Goal: Transaction & Acquisition: Purchase product/service

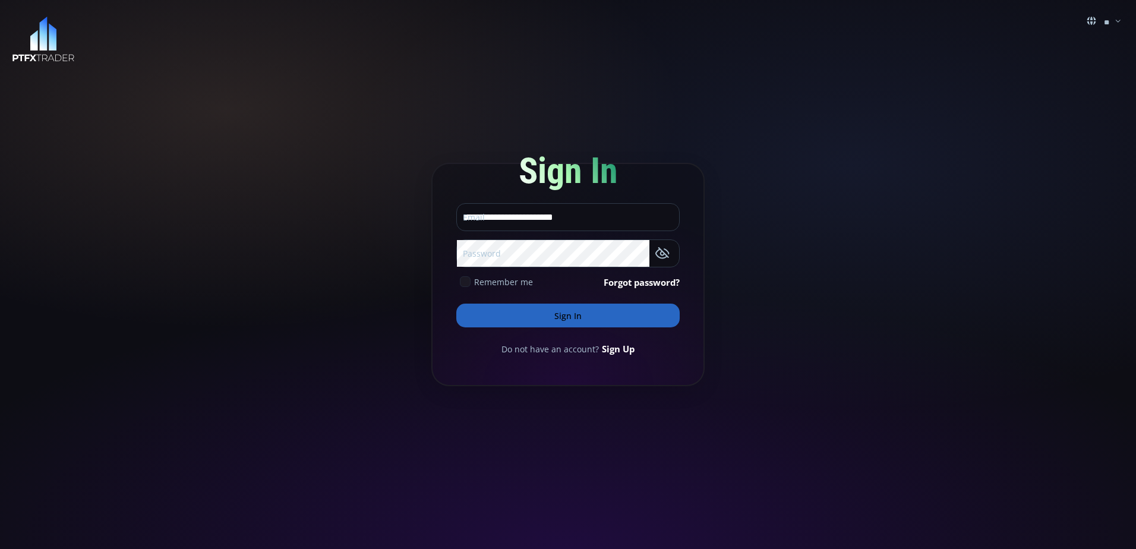
click at [568, 314] on button "Sign In" at bounding box center [567, 316] width 223 height 24
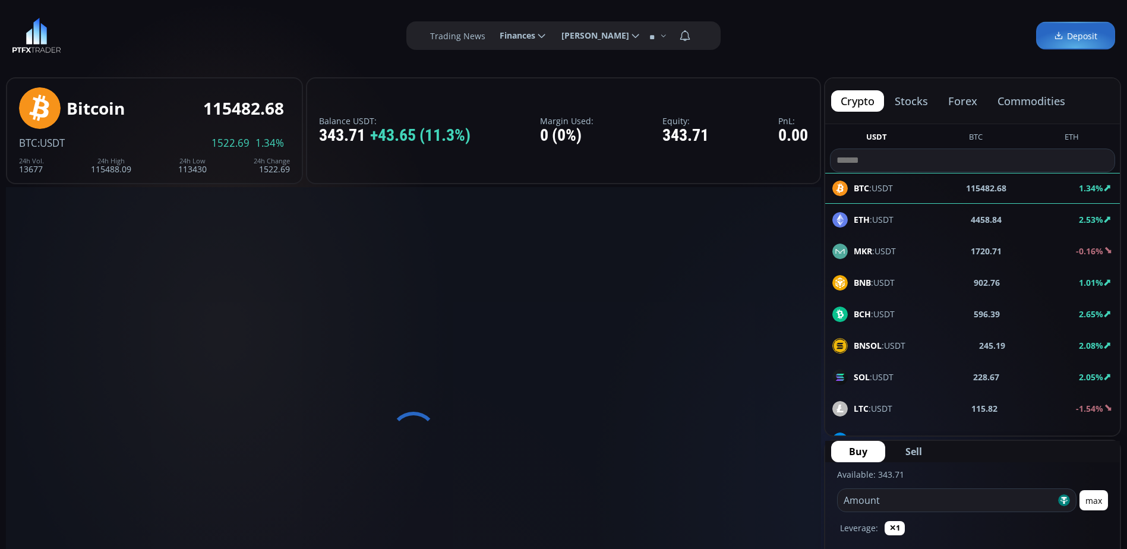
scroll to position [165, 0]
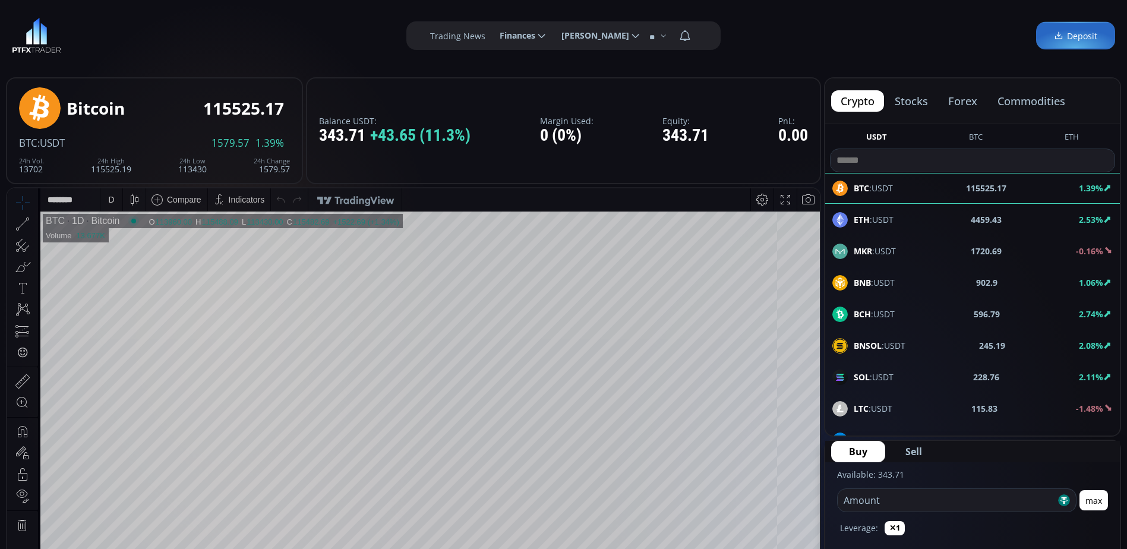
click at [537, 35] on icon at bounding box center [542, 35] width 11 height 11
click at [490, 35] on input "********" at bounding box center [490, 36] width 0 height 12
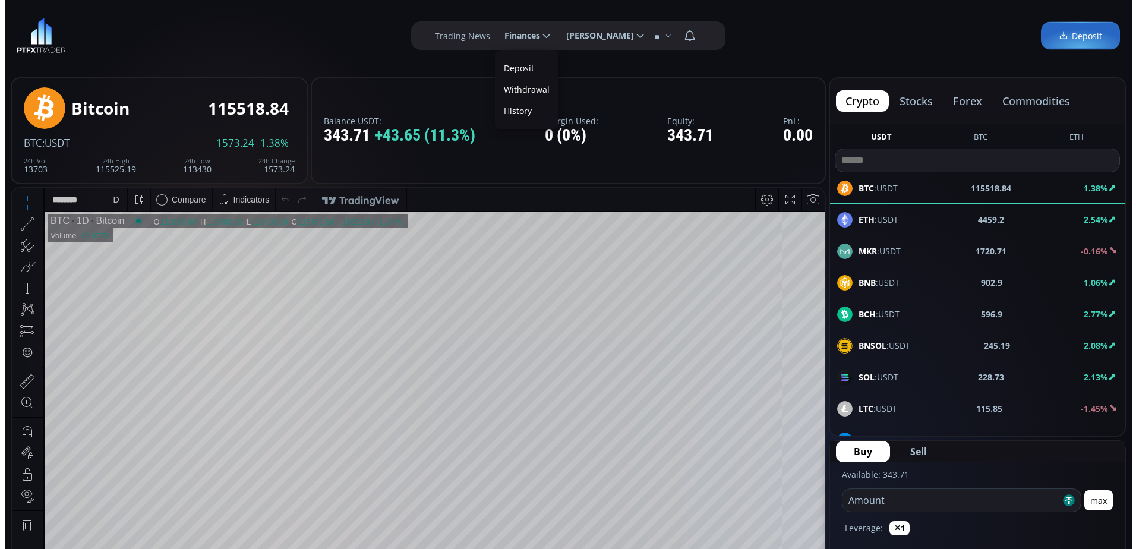
scroll to position [0, 0]
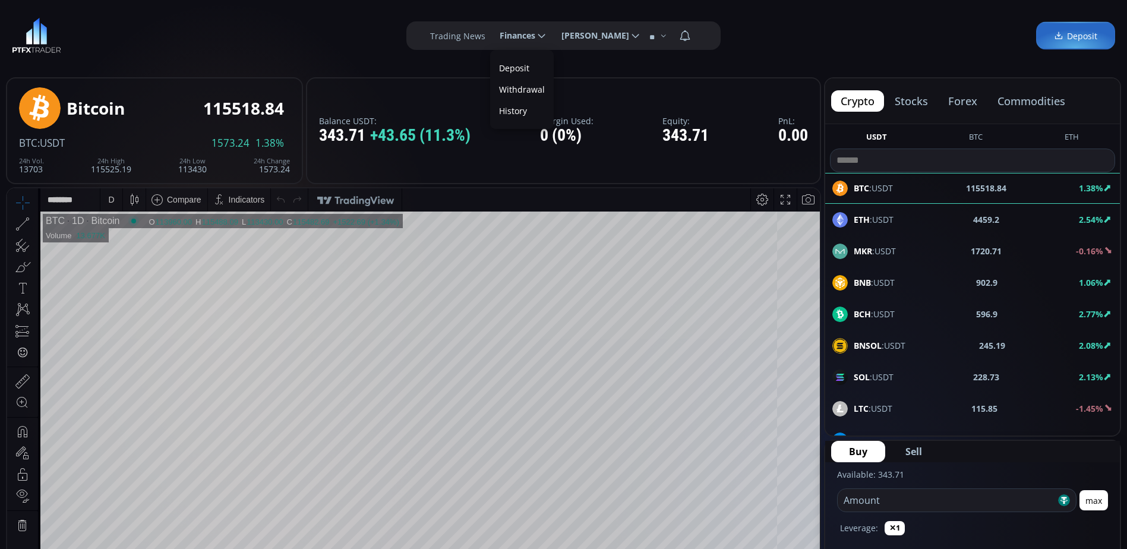
click at [518, 111] on link "History" at bounding box center [522, 111] width 58 height 18
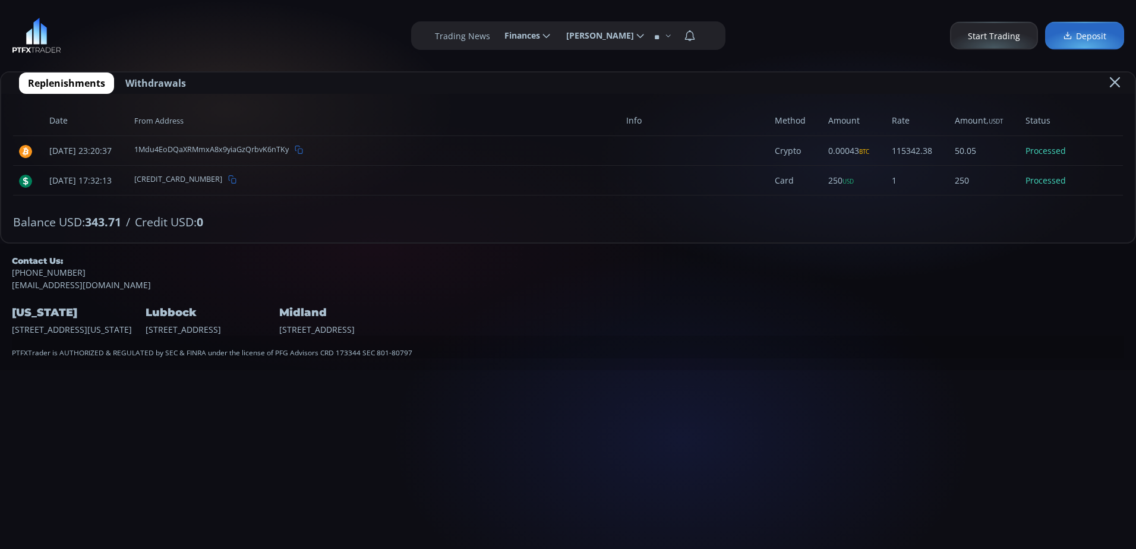
click at [163, 82] on span "Withdrawals" at bounding box center [155, 83] width 61 height 14
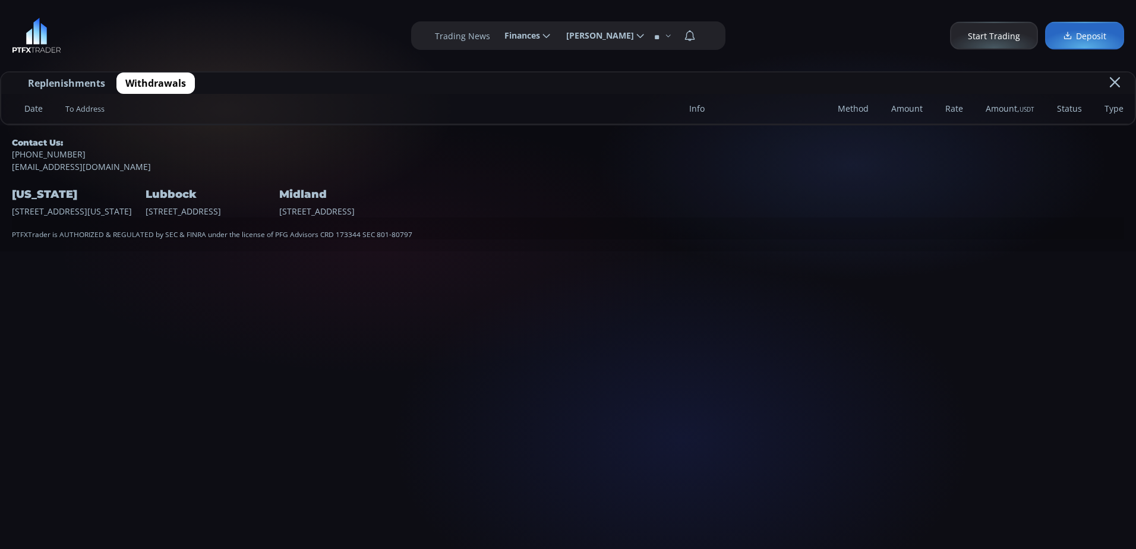
click at [92, 81] on span "Replenishments" at bounding box center [66, 83] width 77 height 14
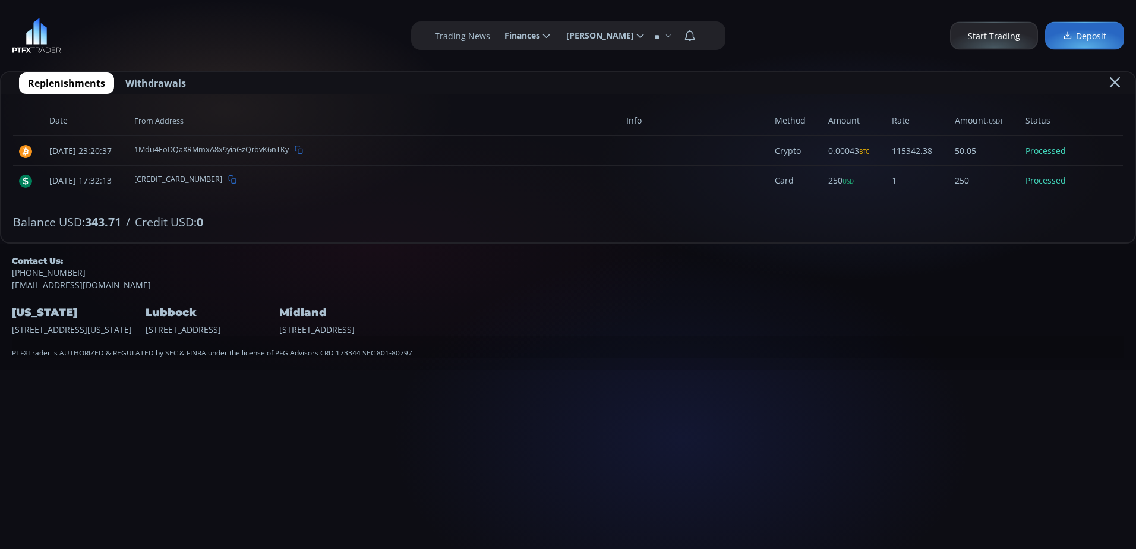
click at [535, 36] on span "Finances" at bounding box center [518, 36] width 44 height 24
click at [495, 36] on input "********" at bounding box center [495, 36] width 0 height 12
click at [526, 92] on div "**********" at bounding box center [568, 185] width 1136 height 370
click at [532, 39] on span "Finances" at bounding box center [518, 36] width 44 height 24
click at [495, 39] on input "********" at bounding box center [495, 36] width 0 height 12
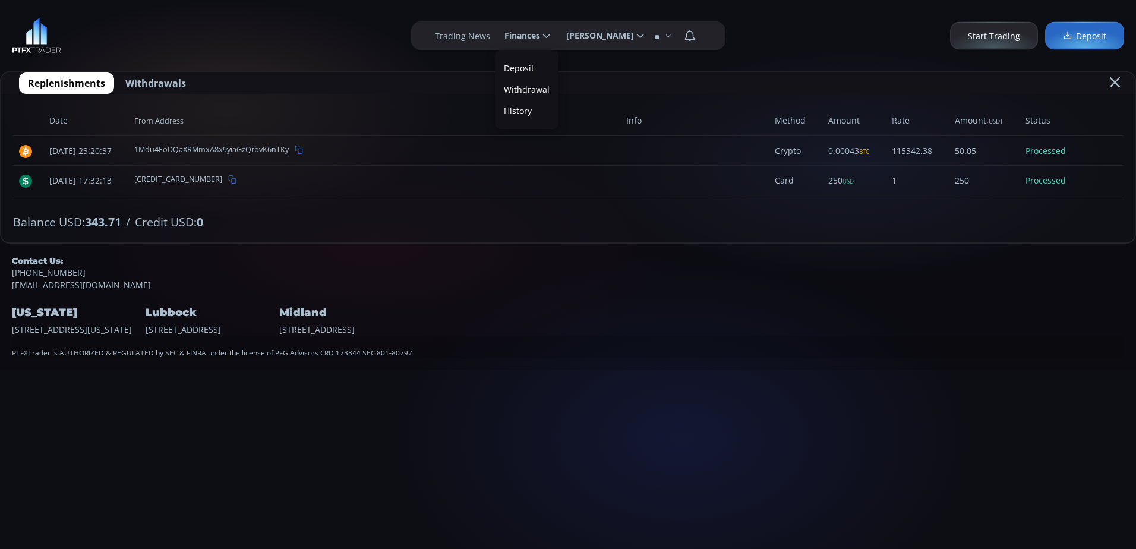
click at [530, 88] on div "**********" at bounding box center [568, 185] width 1136 height 370
click at [174, 80] on span "Withdrawals" at bounding box center [155, 83] width 61 height 14
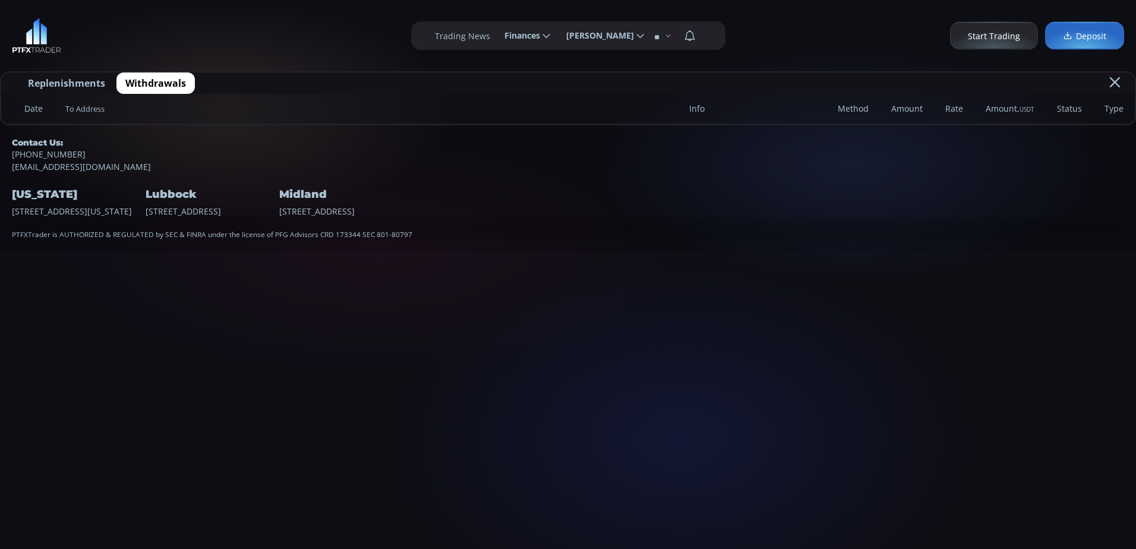
click at [541, 35] on icon at bounding box center [546, 35] width 11 height 11
click at [495, 35] on input "********" at bounding box center [495, 36] width 0 height 12
click at [530, 90] on div "**********" at bounding box center [568, 125] width 1136 height 251
click at [1078, 34] on span "Deposit" at bounding box center [1084, 36] width 43 height 12
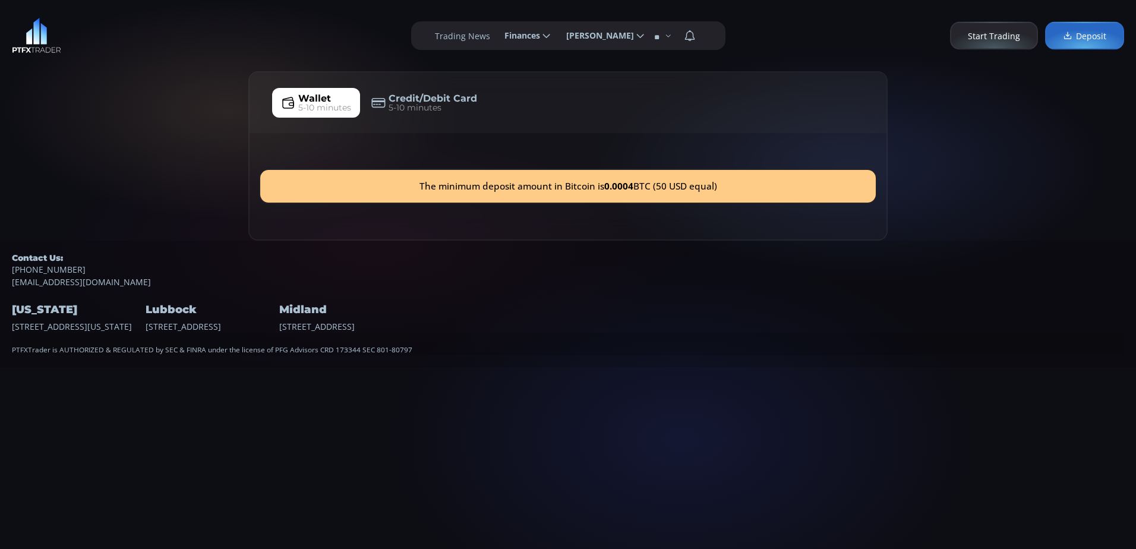
click at [337, 102] on span "5-10 minutes" at bounding box center [324, 108] width 53 height 12
click at [414, 101] on span "Credit/Debit Card" at bounding box center [433, 99] width 89 height 14
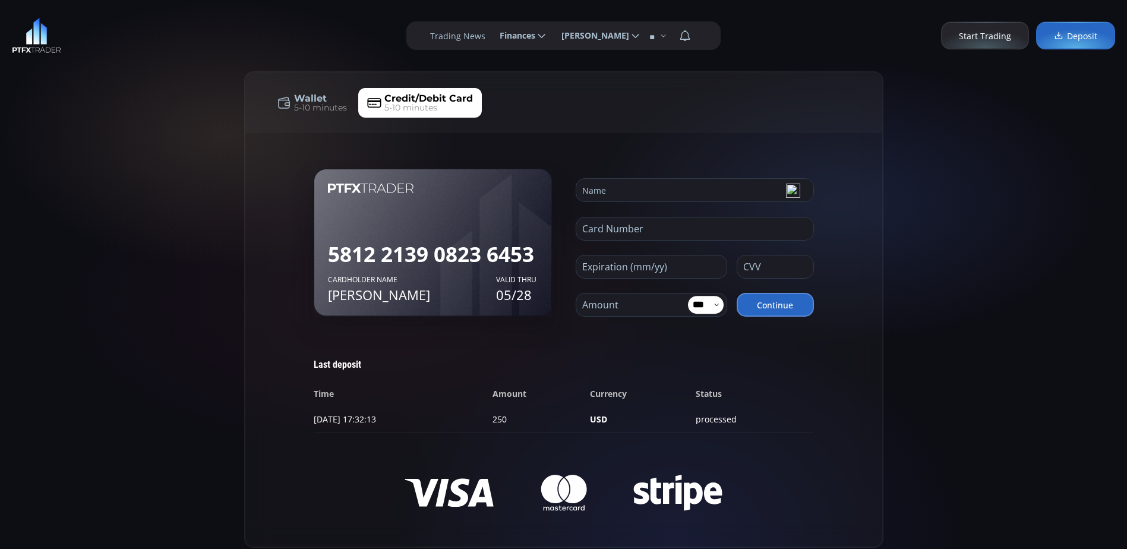
click at [712, 303] on input "***" at bounding box center [701, 305] width 26 height 18
click at [708, 343] on label "USD" at bounding box center [706, 347] width 36 height 21
type input "***"
click at [995, 33] on span "Start Trading" at bounding box center [985, 36] width 52 height 12
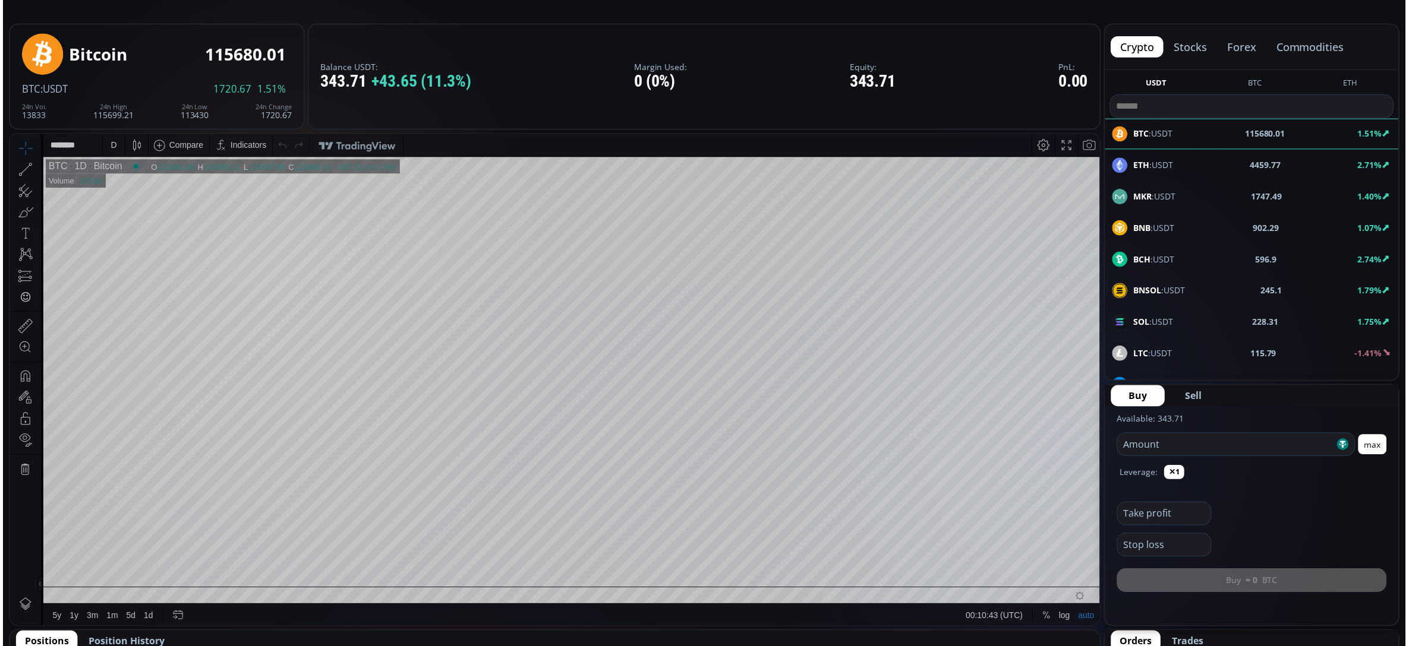
scroll to position [43, 0]
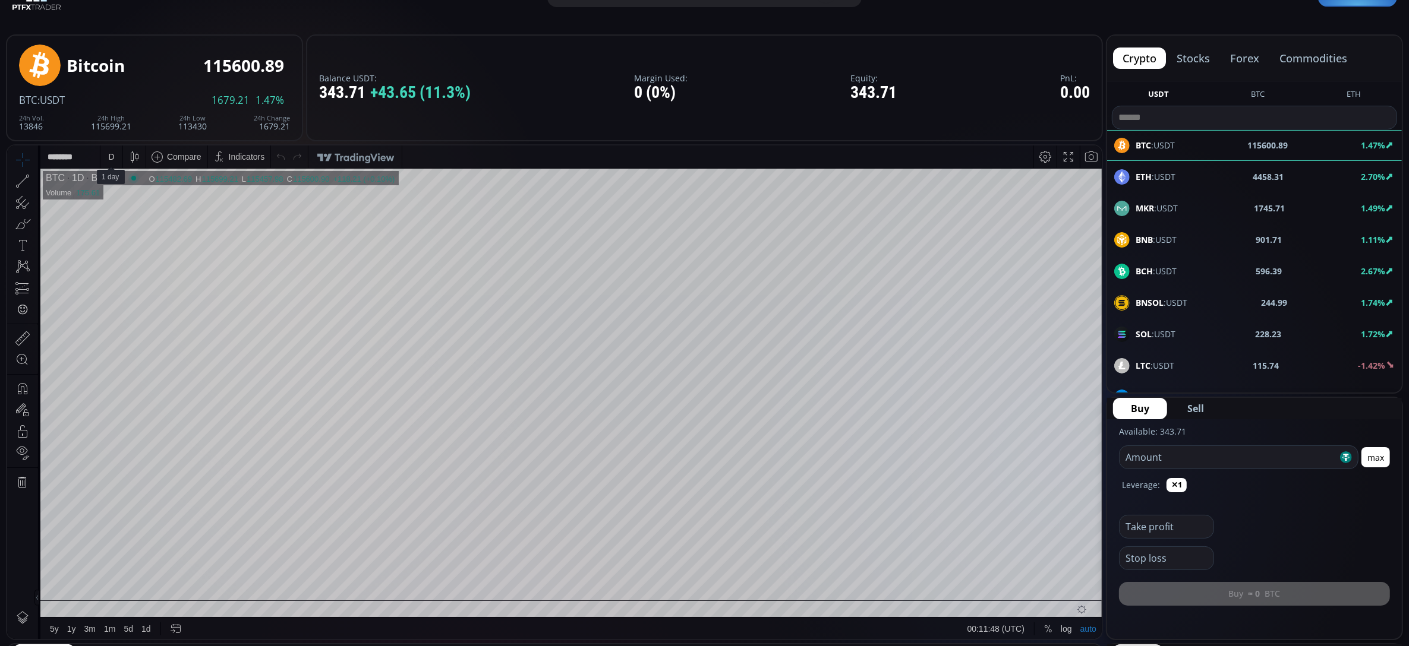
click at [108, 161] on div "D" at bounding box center [111, 156] width 10 height 23
click at [135, 254] on div "30 minutes" at bounding box center [128, 257] width 40 height 10
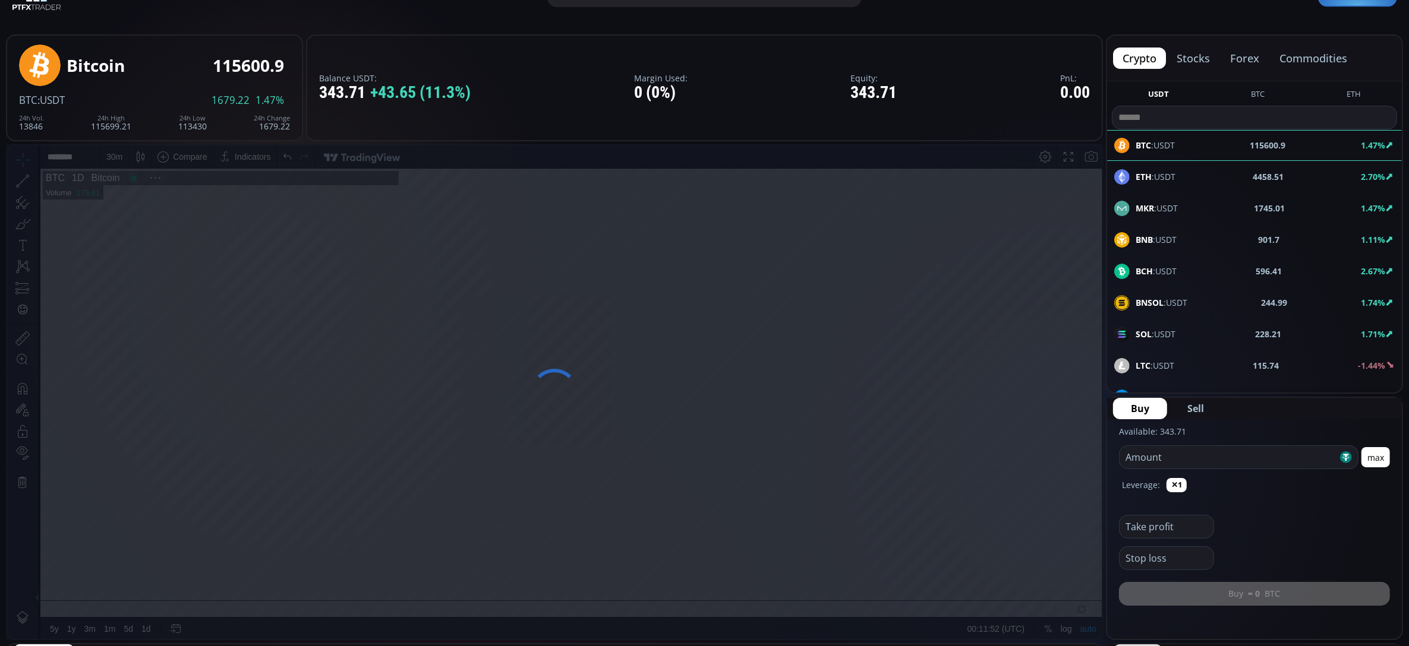
scroll to position [167, 0]
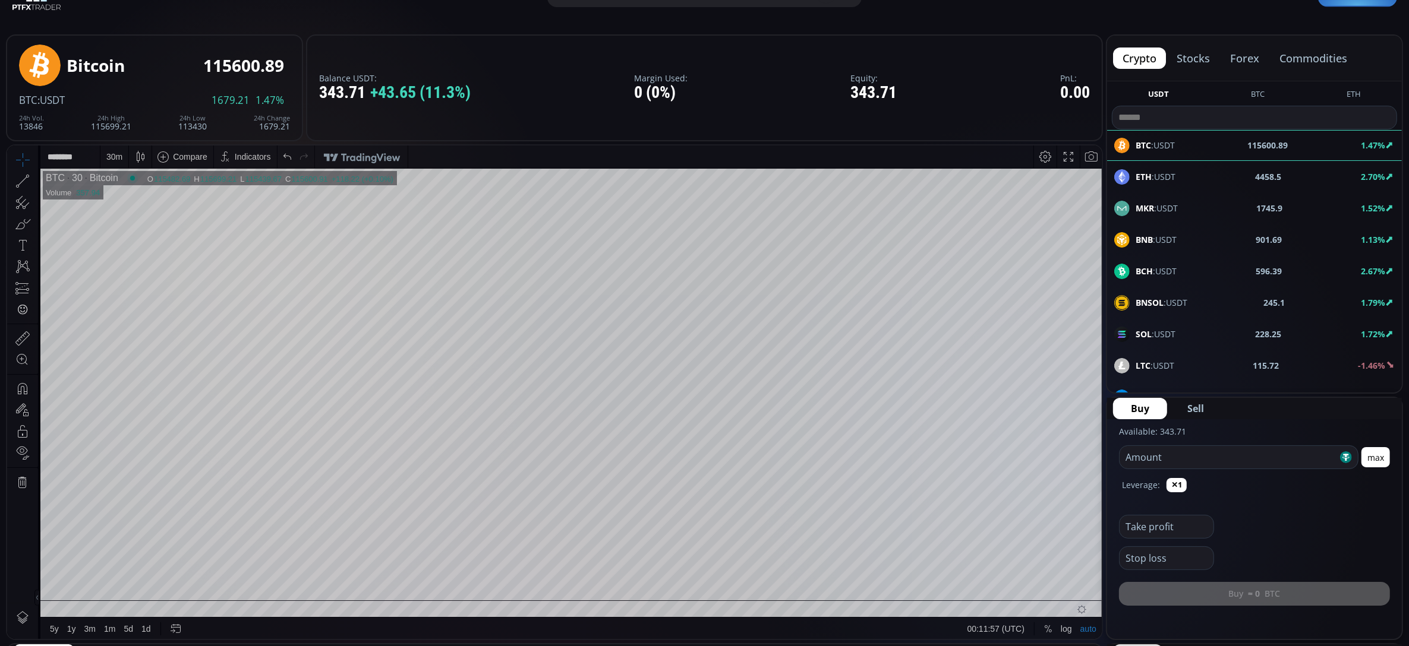
click at [121, 160] on div "30 m" at bounding box center [114, 157] width 16 height 10
click at [126, 359] on div "1 day" at bounding box center [118, 358] width 20 height 10
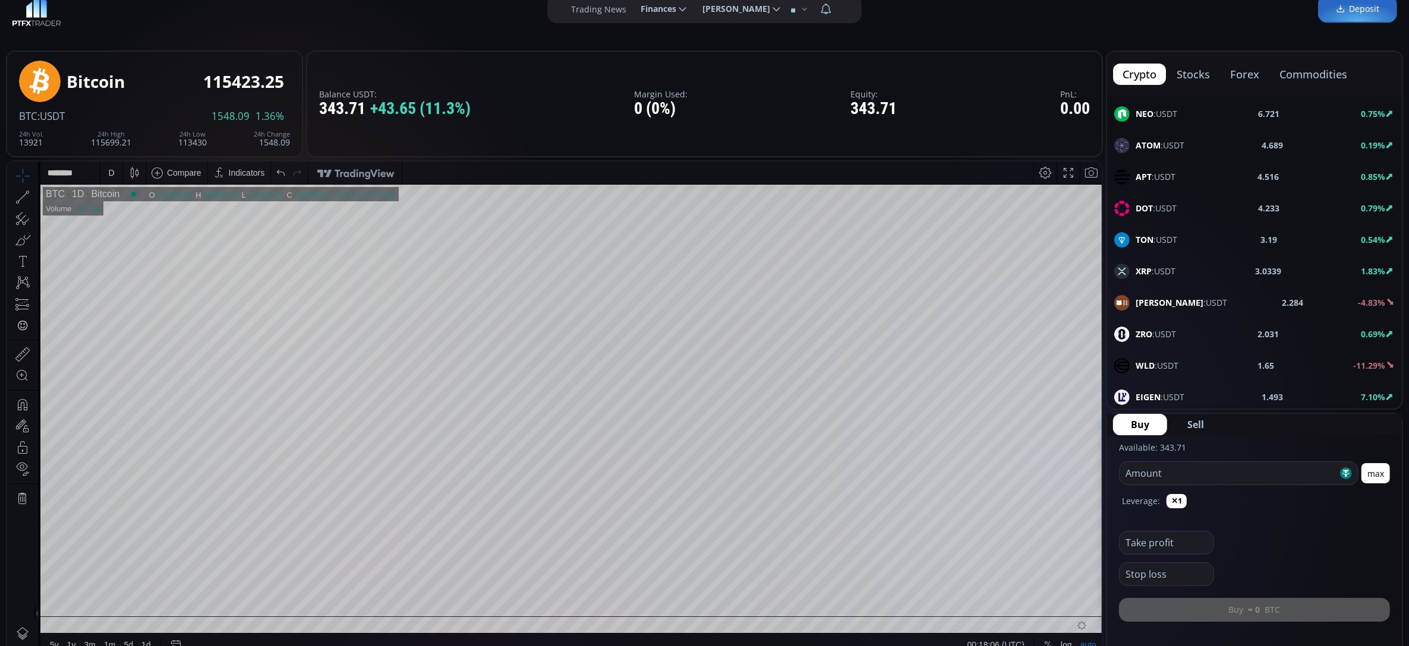
scroll to position [0, 0]
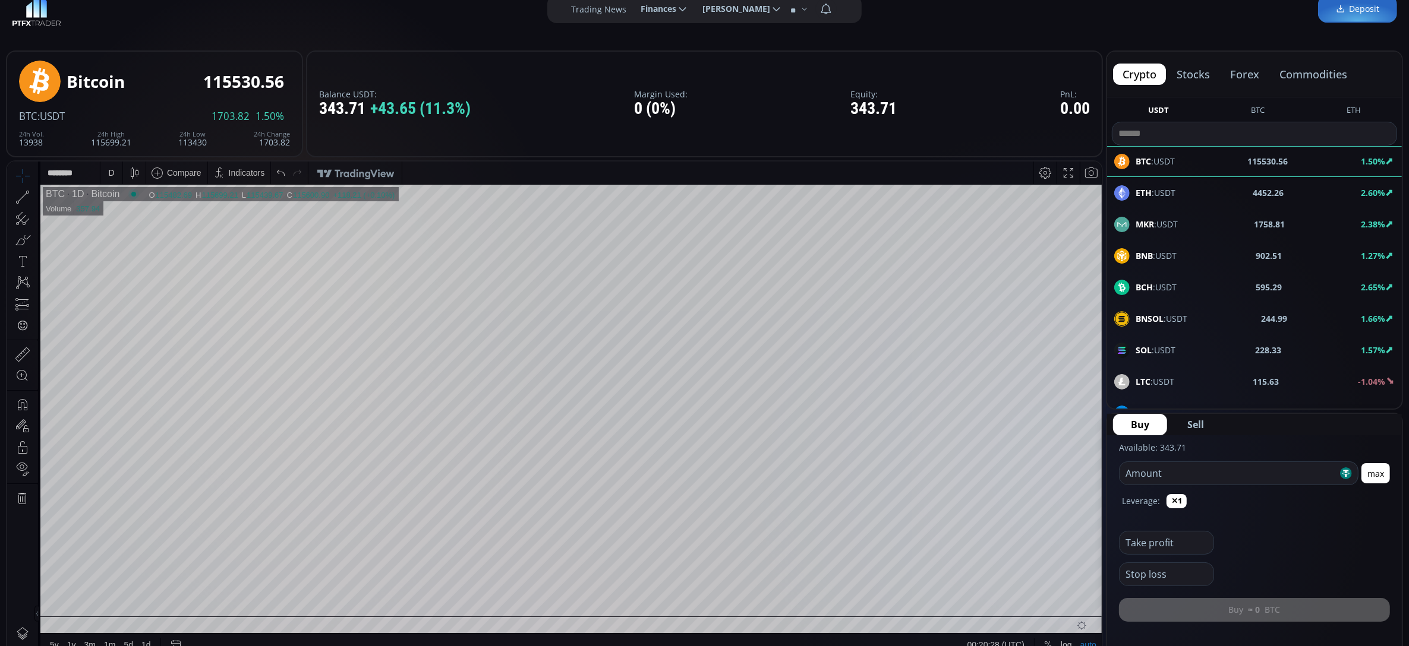
click at [1171, 383] on span "LTC :USDT" at bounding box center [1154, 382] width 39 height 12
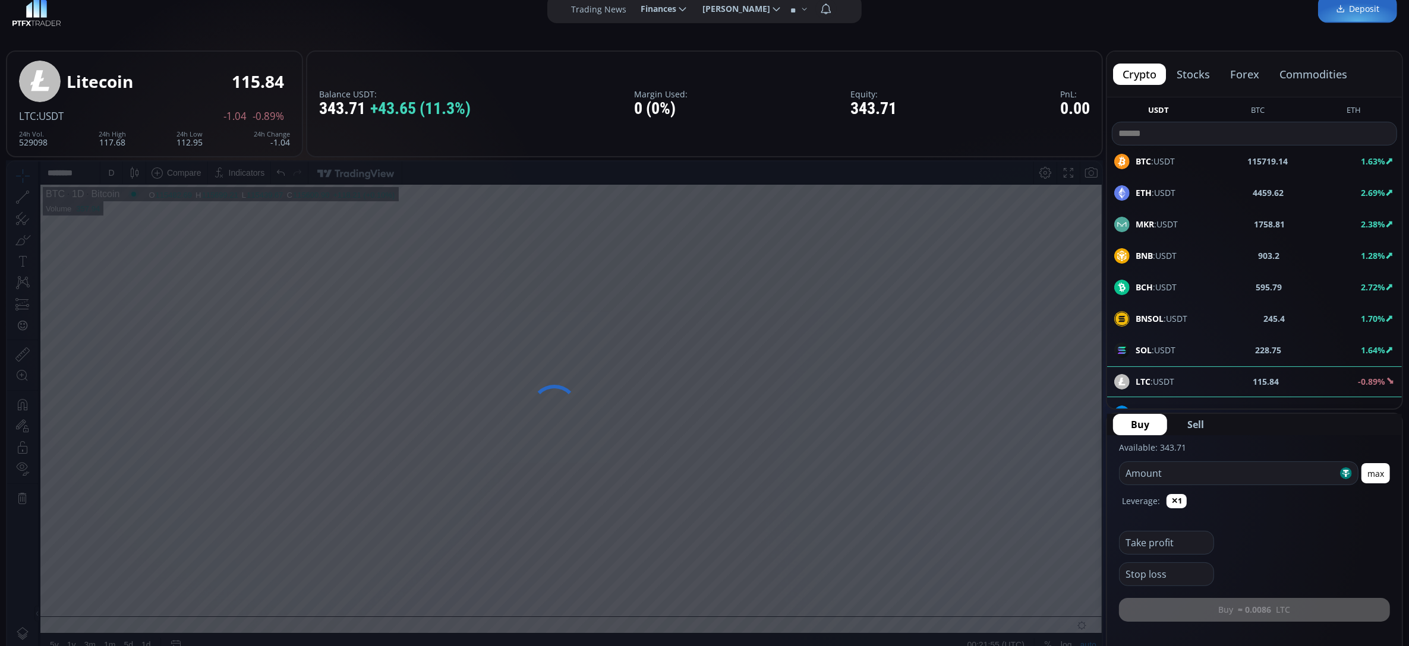
scroll to position [74, 0]
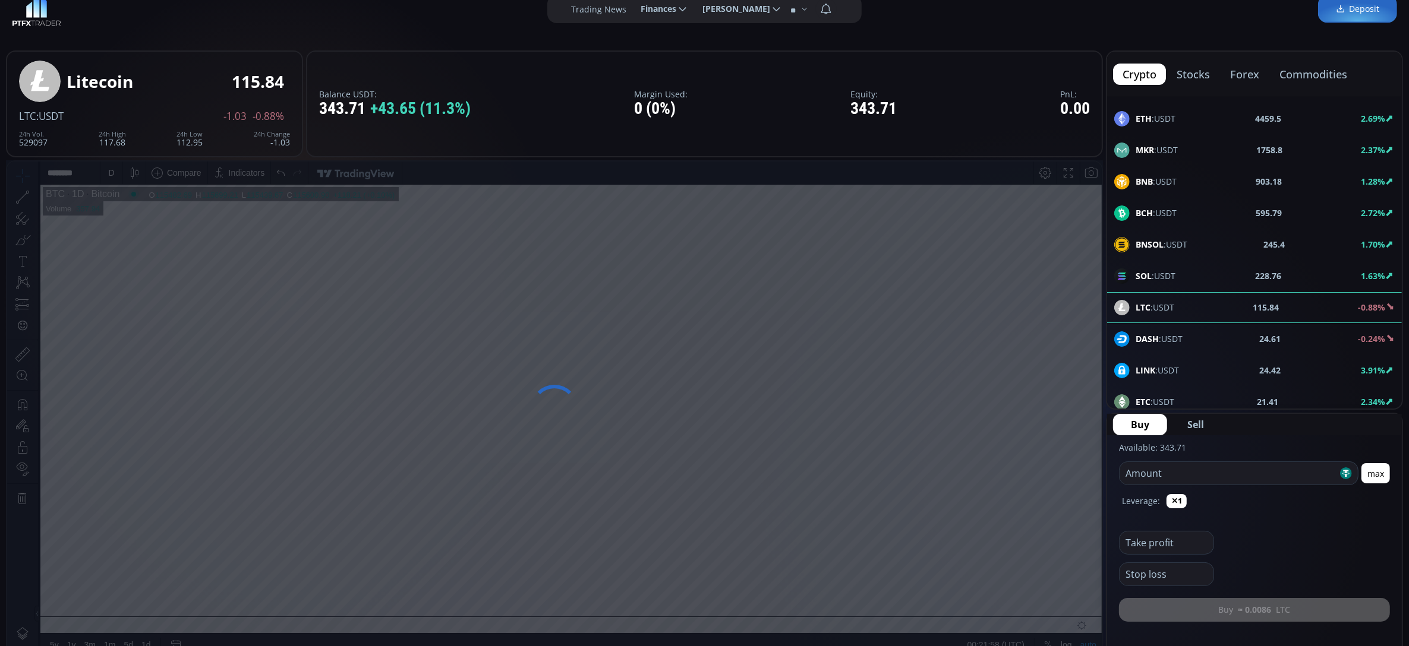
click at [1159, 340] on span "DASH :USDT" at bounding box center [1158, 339] width 47 height 12
click at [1150, 306] on span "LTC :USDT" at bounding box center [1154, 307] width 39 height 12
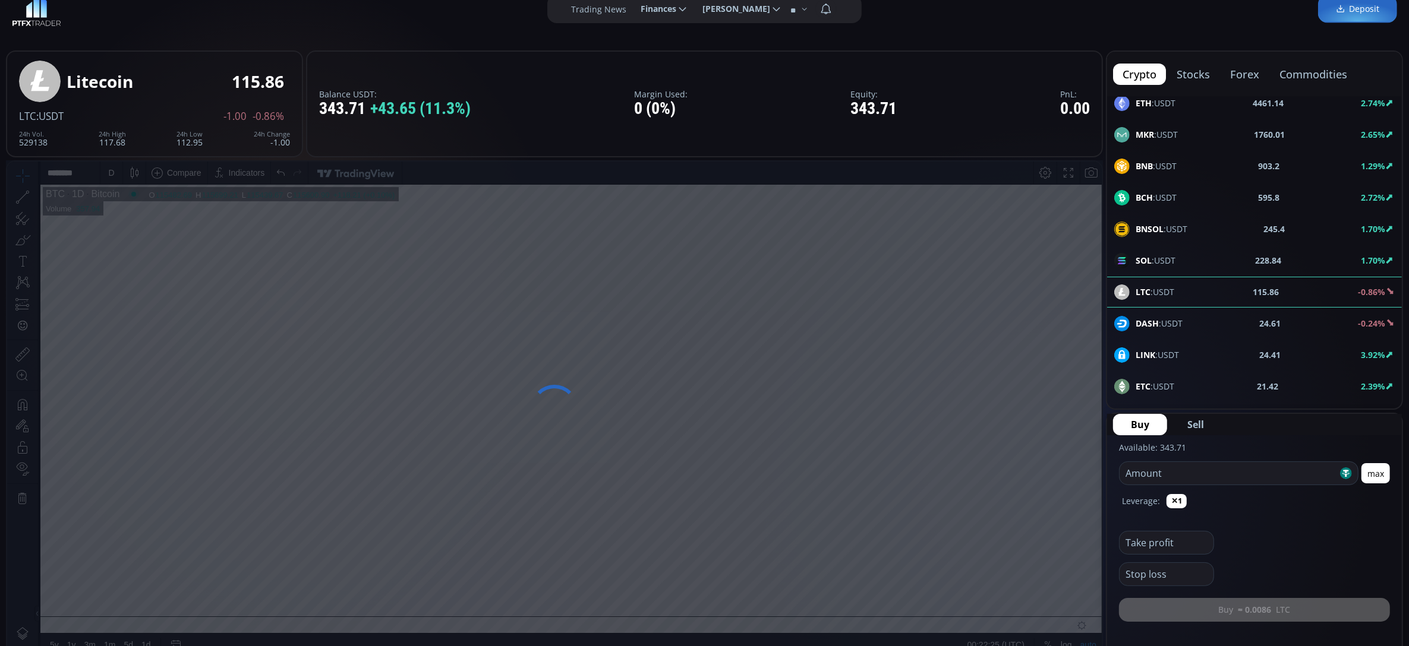
scroll to position [110, 0]
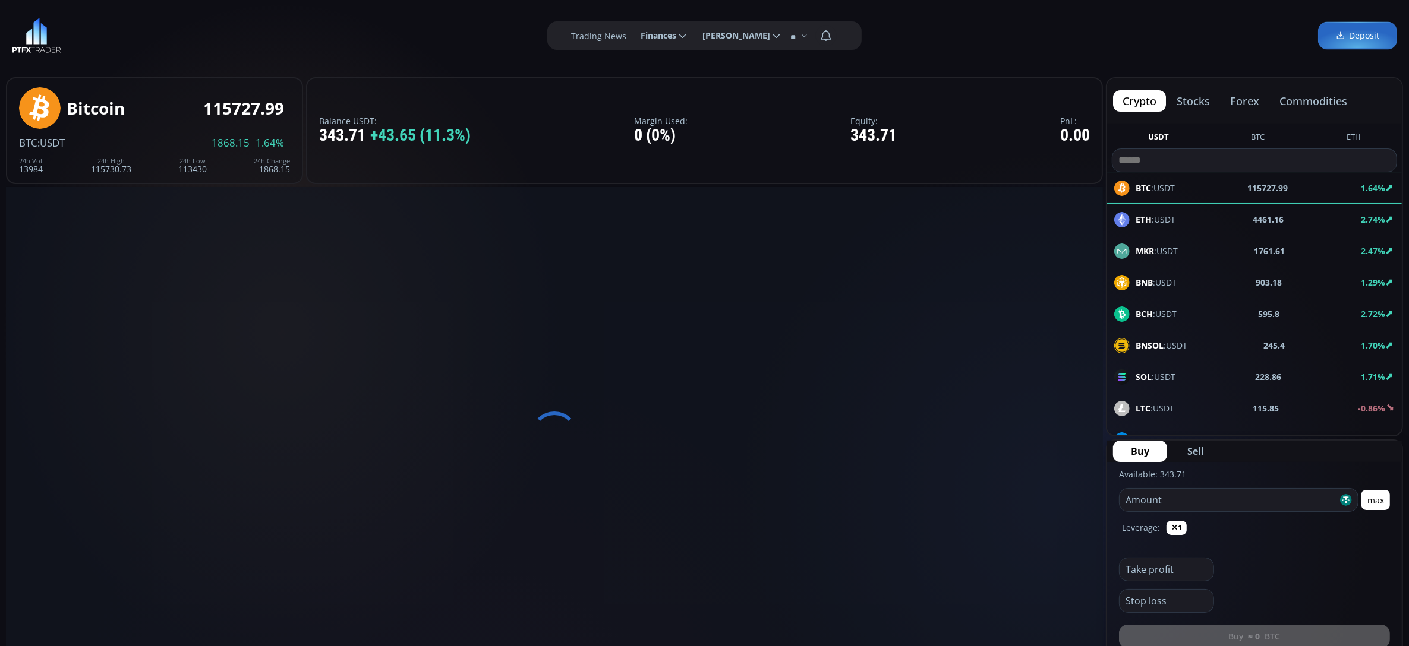
scroll to position [167, 0]
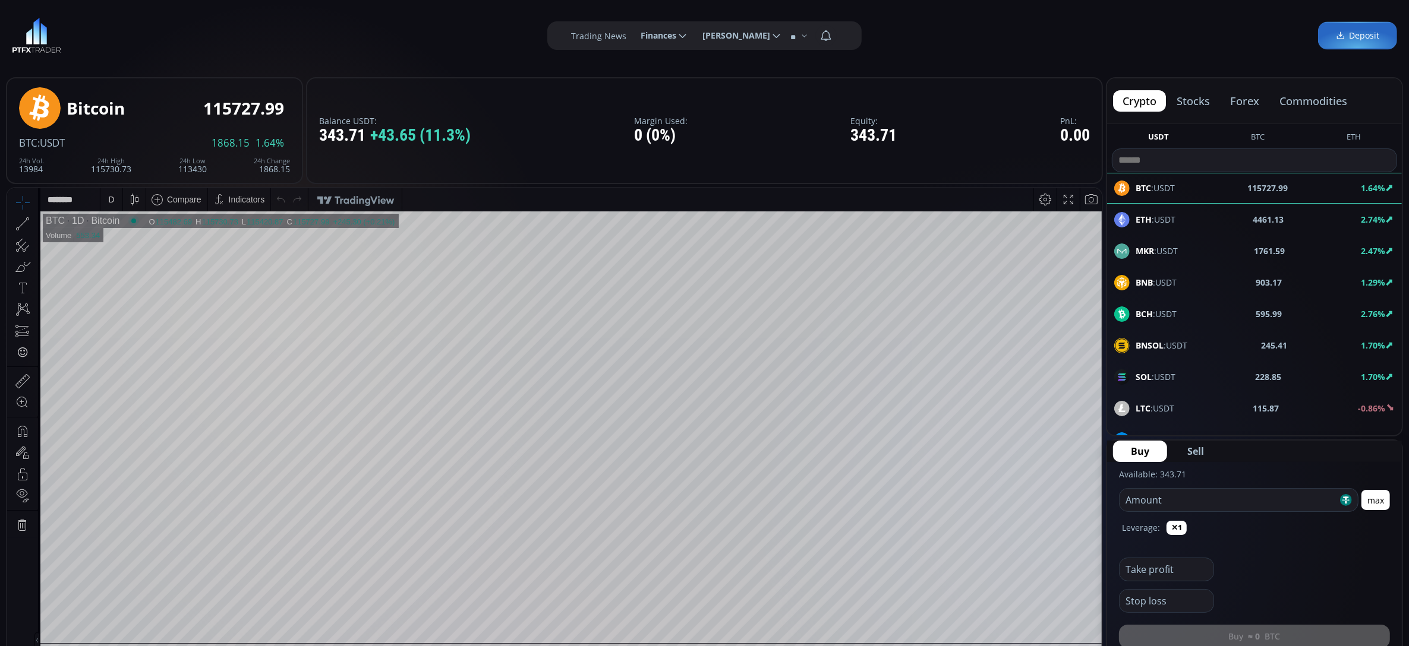
click at [1216, 408] on div "LTC :USDT 115.87 -0.86%" at bounding box center [1254, 408] width 280 height 15
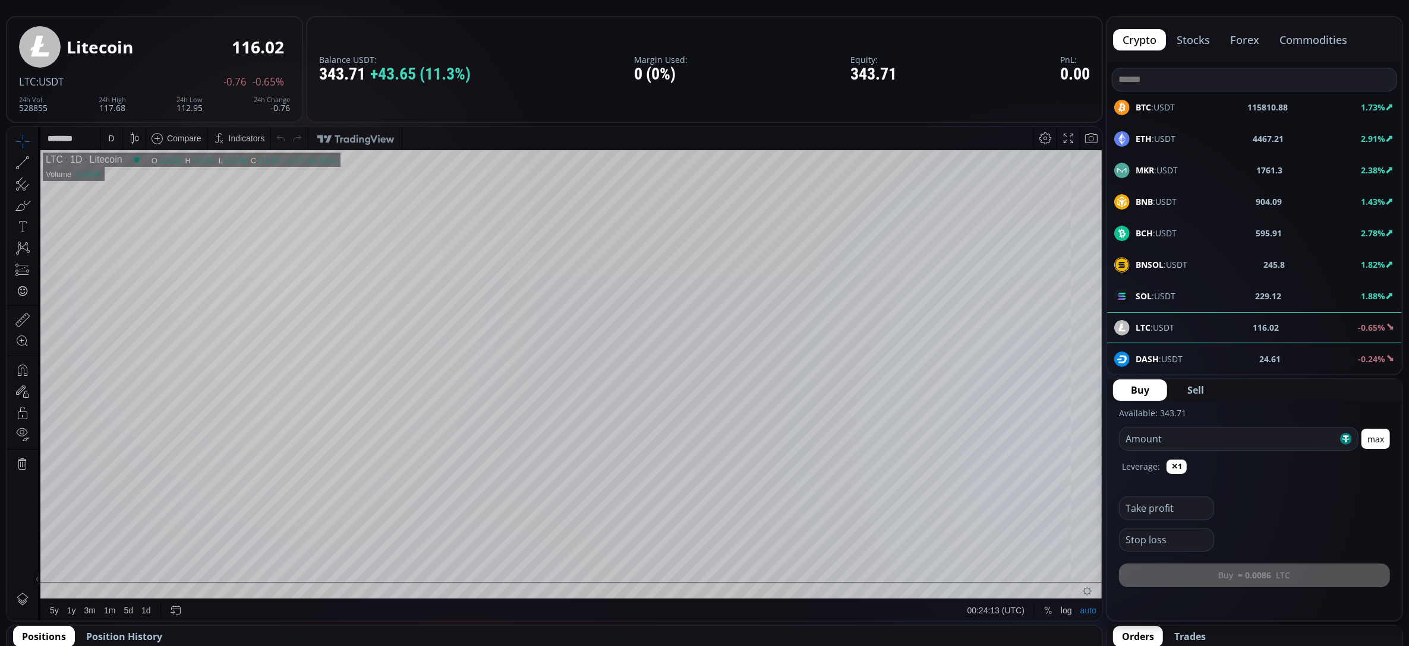
scroll to position [64, 0]
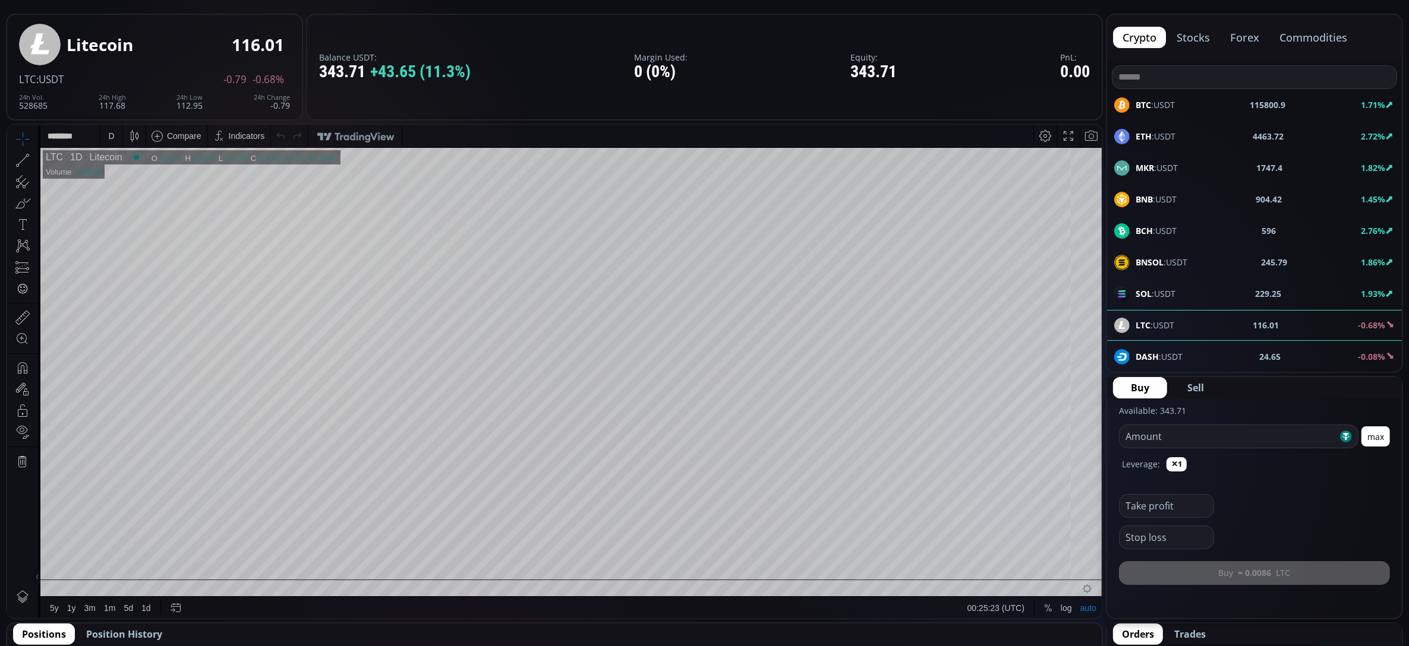
click at [110, 137] on div "D" at bounding box center [111, 136] width 6 height 10
click at [130, 235] on div "30 minutes" at bounding box center [128, 236] width 40 height 10
click at [112, 138] on div "30 m" at bounding box center [114, 136] width 16 height 10
click at [118, 137] on div "30 m" at bounding box center [114, 136] width 16 height 10
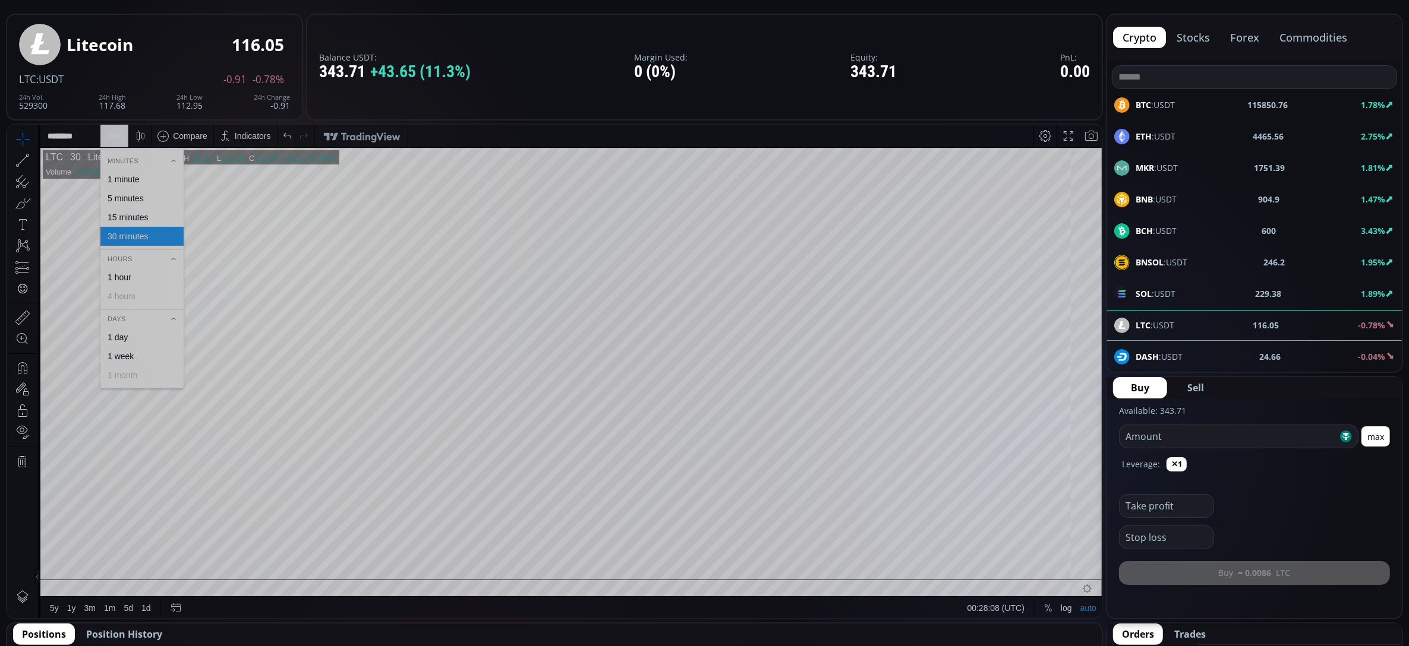
click at [127, 217] on div "15 minutes" at bounding box center [128, 217] width 40 height 10
click at [121, 135] on div "15 m" at bounding box center [114, 136] width 16 height 10
click at [134, 195] on div "5 minutes" at bounding box center [126, 198] width 36 height 10
click at [114, 134] on div "5 m" at bounding box center [111, 136] width 11 height 10
click at [126, 178] on div "1 minute" at bounding box center [124, 179] width 32 height 10
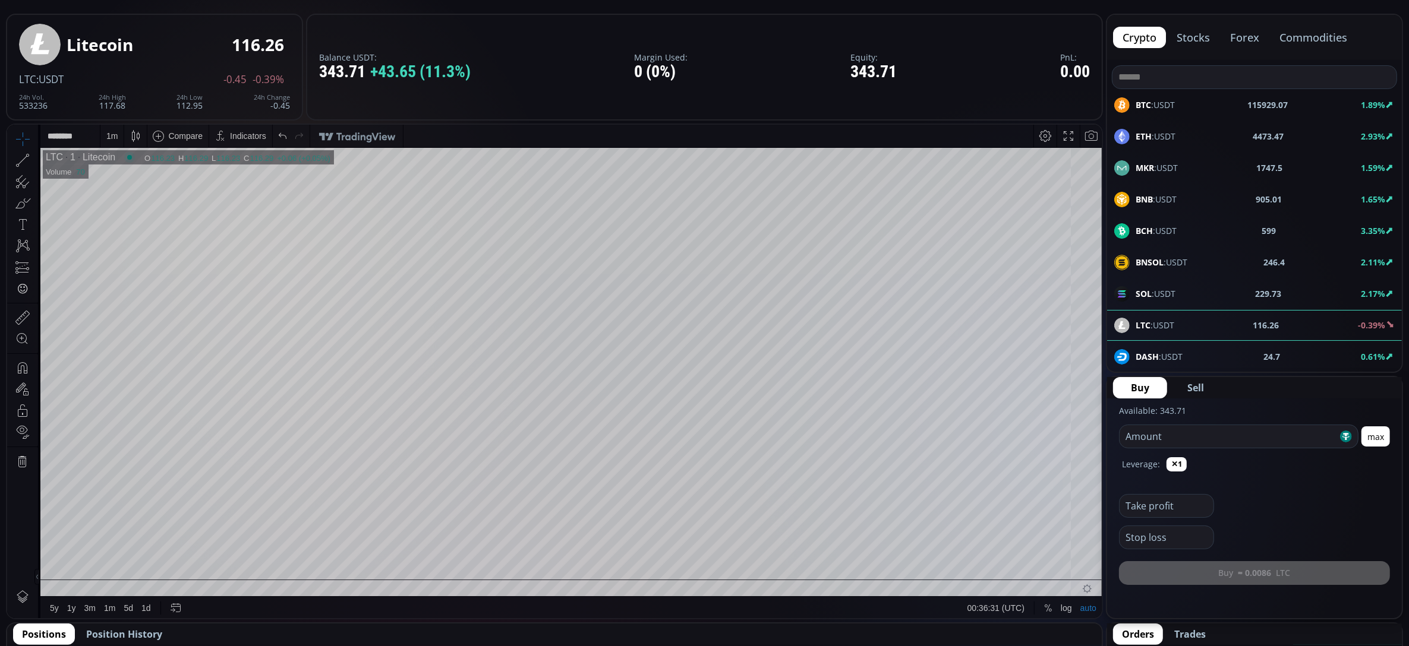
click at [1216, 434] on input "number" at bounding box center [1228, 436] width 218 height 23
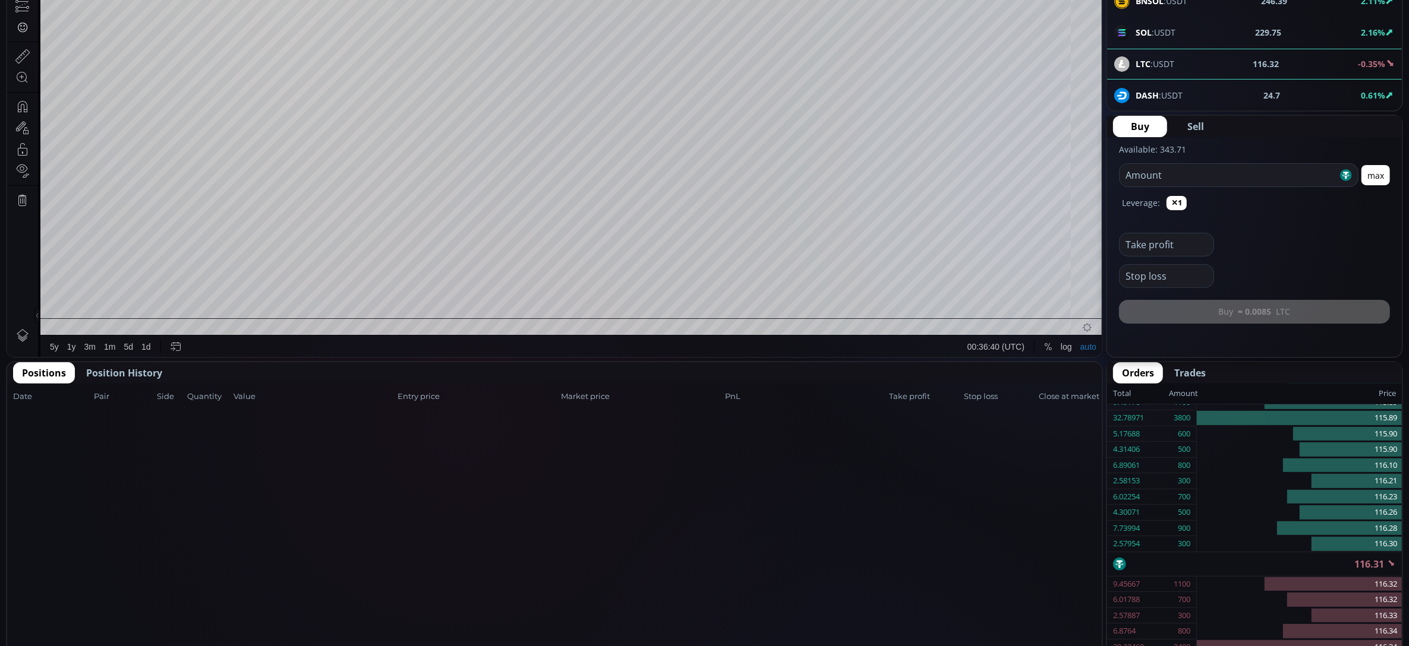
scroll to position [315, 0]
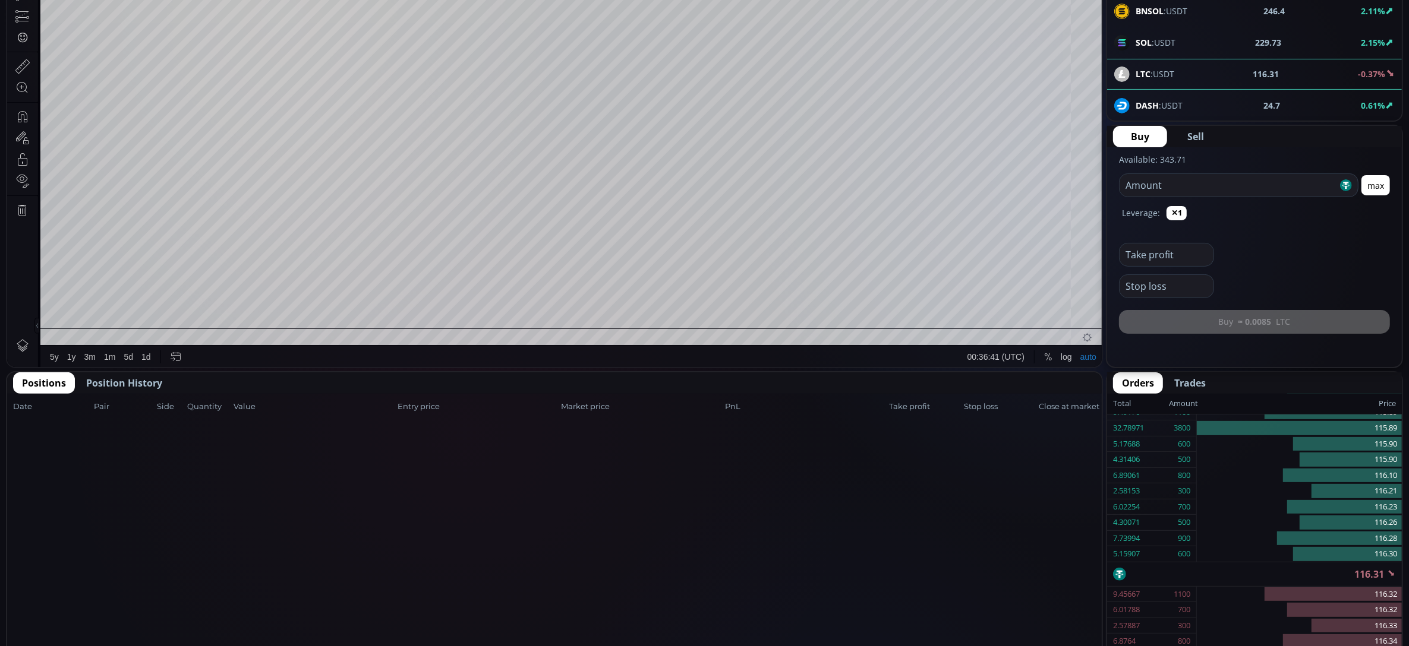
click at [1163, 176] on input "number" at bounding box center [1228, 185] width 218 height 23
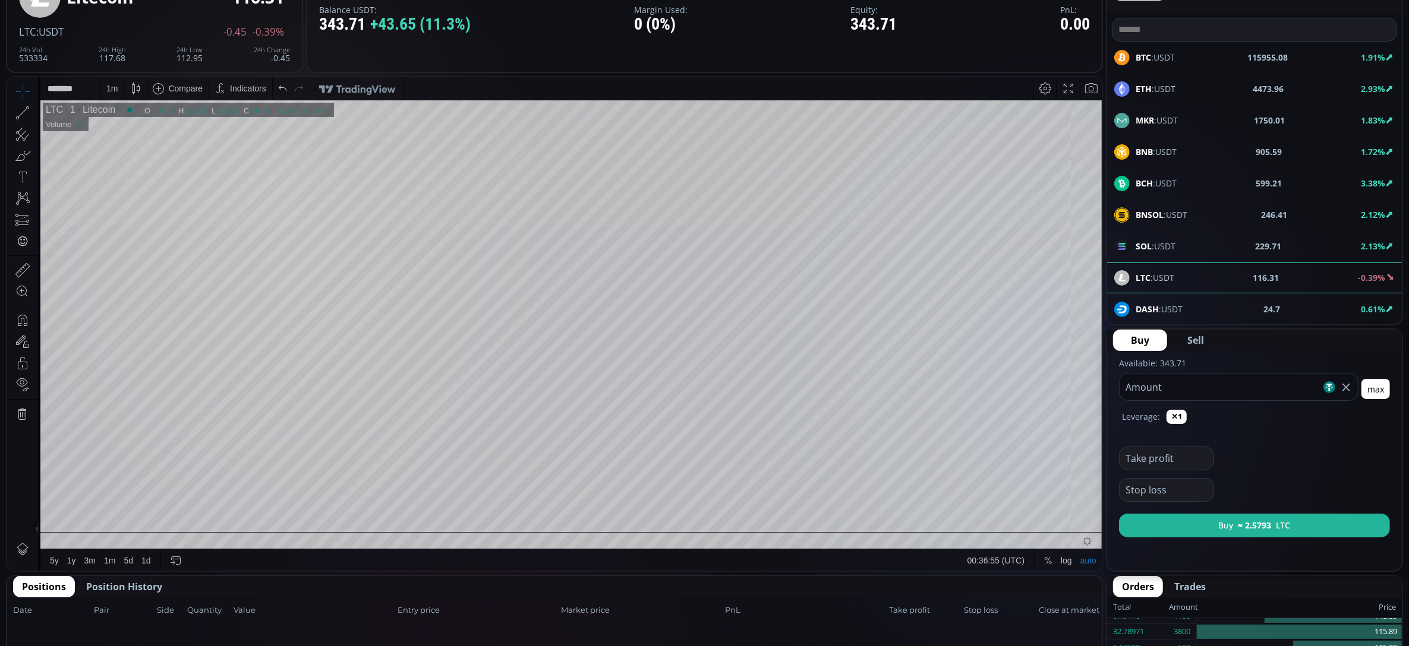
scroll to position [115, 0]
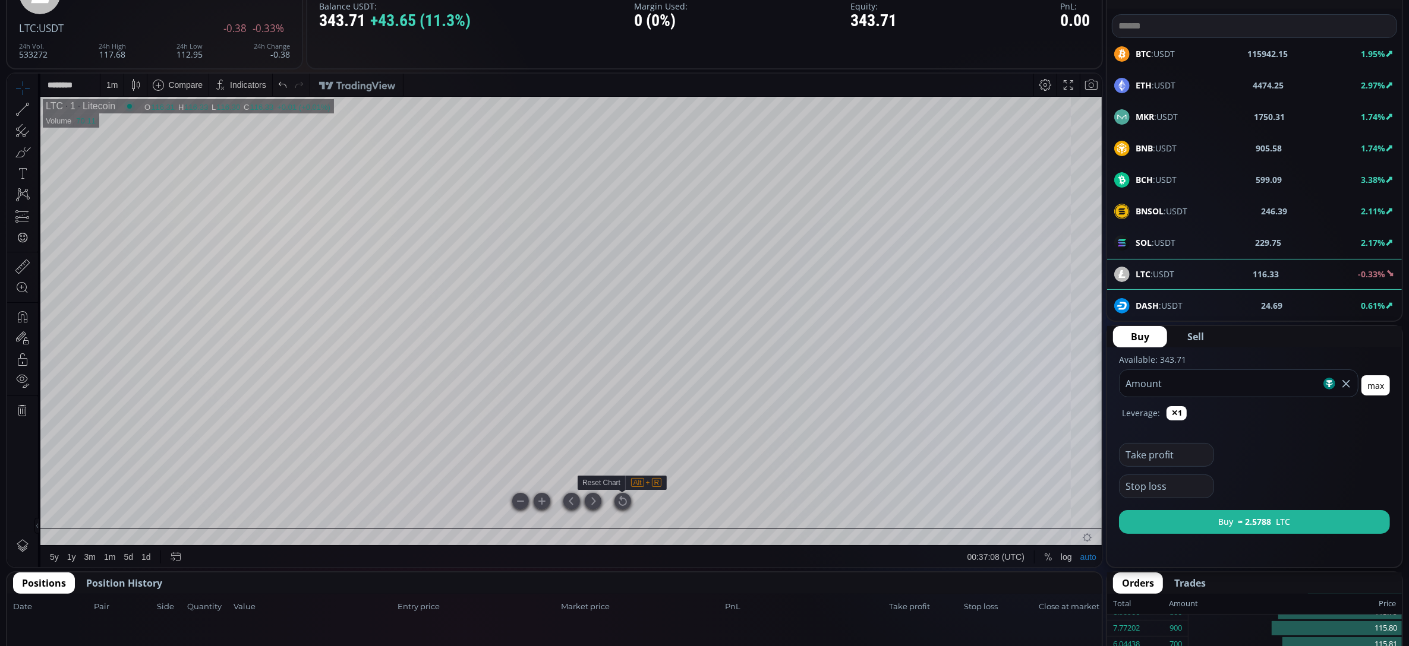
type input "***"
click at [622, 500] on div at bounding box center [622, 501] width 17 height 17
click at [111, 89] on div "1 m" at bounding box center [111, 84] width 11 height 23
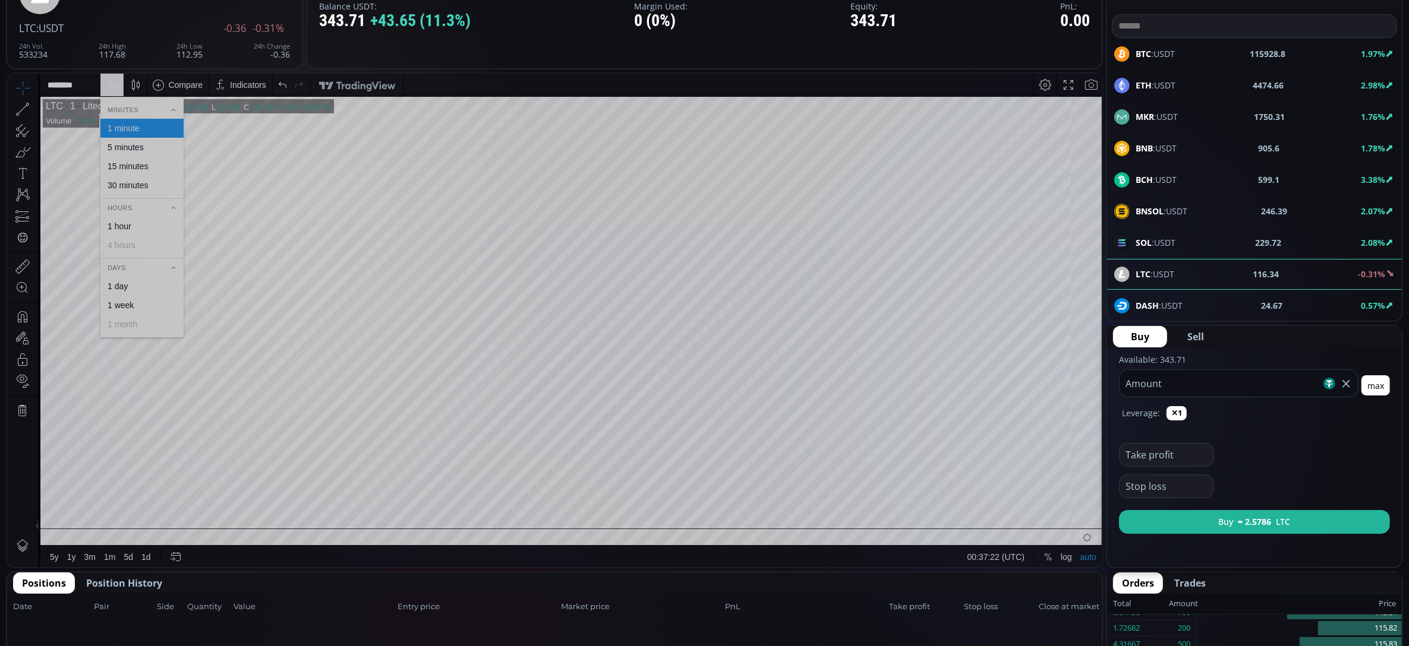
click at [128, 185] on div "30 minutes" at bounding box center [128, 185] width 40 height 10
click at [109, 86] on div "30 m" at bounding box center [114, 85] width 16 height 10
click at [135, 166] on div "15 minutes" at bounding box center [128, 166] width 40 height 10
click at [1142, 336] on span "Buy" at bounding box center [1140, 337] width 18 height 14
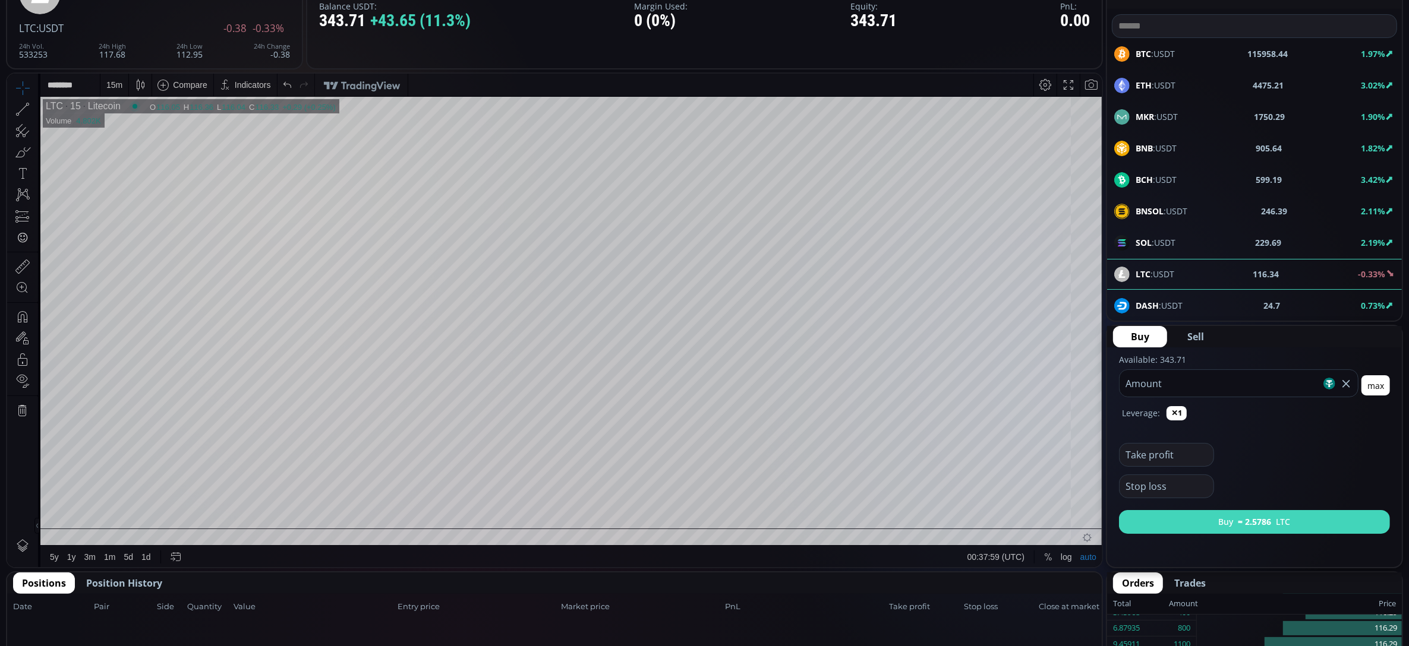
click at [1199, 517] on button "Buy ≈ 2.5786 LTC" at bounding box center [1254, 522] width 271 height 24
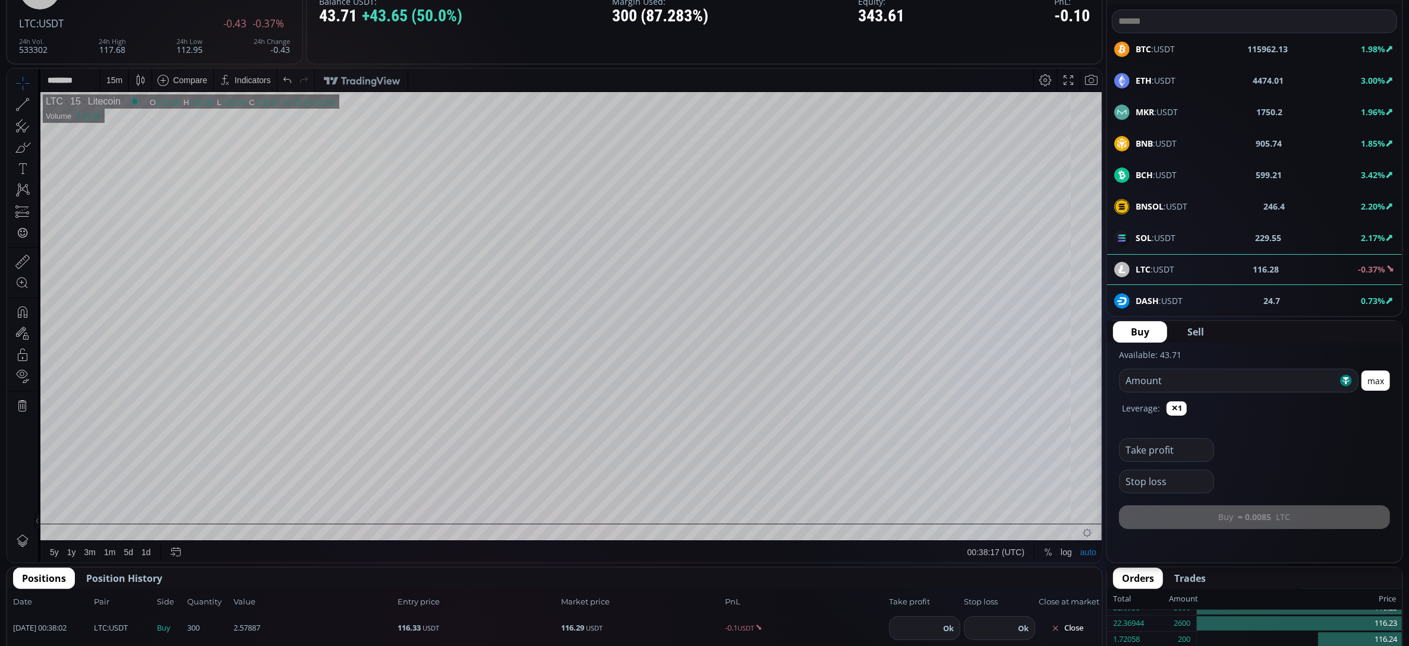
scroll to position [125, 0]
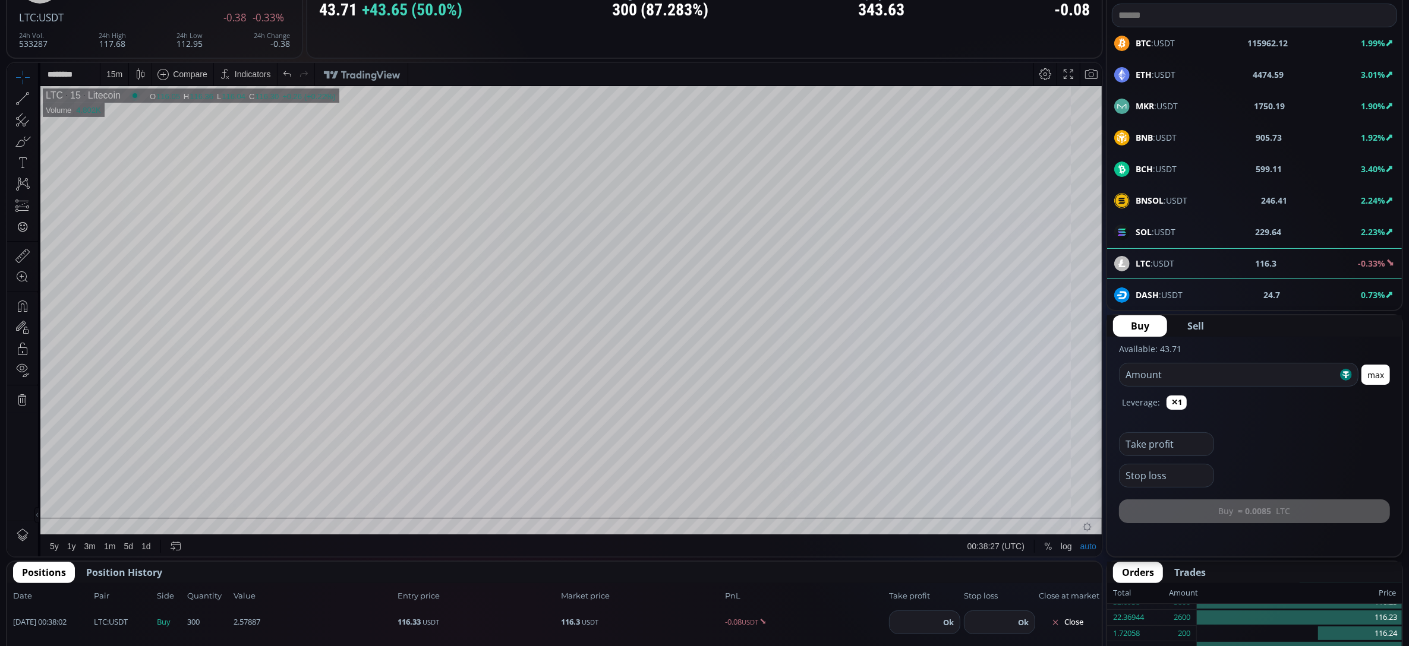
click at [112, 75] on div "15 m" at bounding box center [114, 74] width 16 height 10
click at [136, 114] on div "1 minute" at bounding box center [124, 117] width 32 height 10
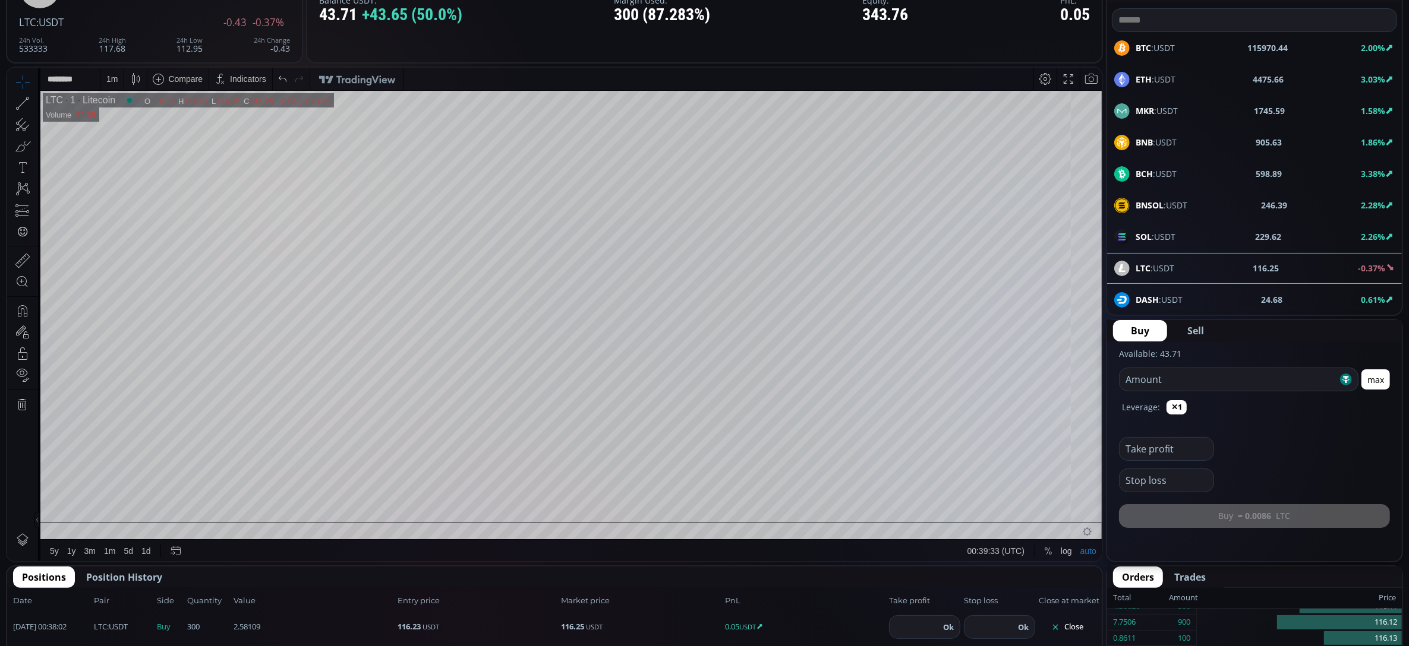
scroll to position [119, 0]
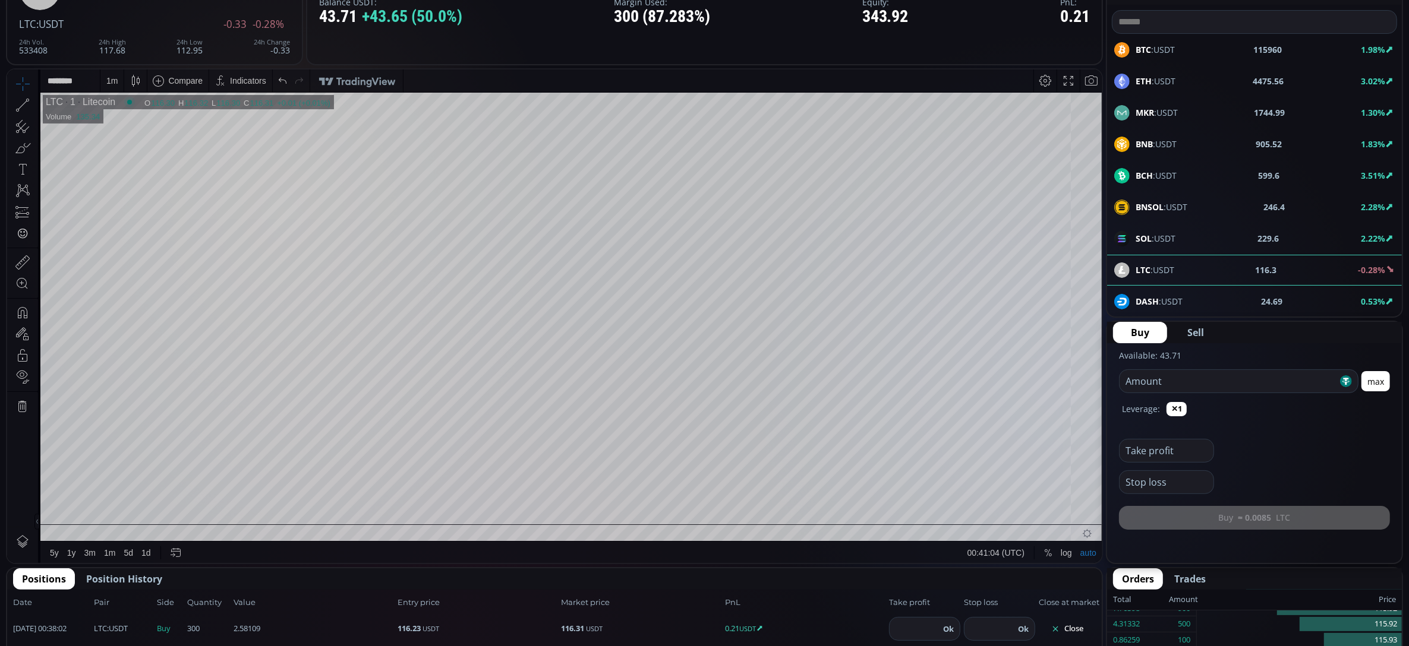
click at [1178, 46] on div "BTC :USDT 115960 1.98%" at bounding box center [1254, 49] width 280 height 15
click at [115, 83] on div "D" at bounding box center [111, 80] width 10 height 23
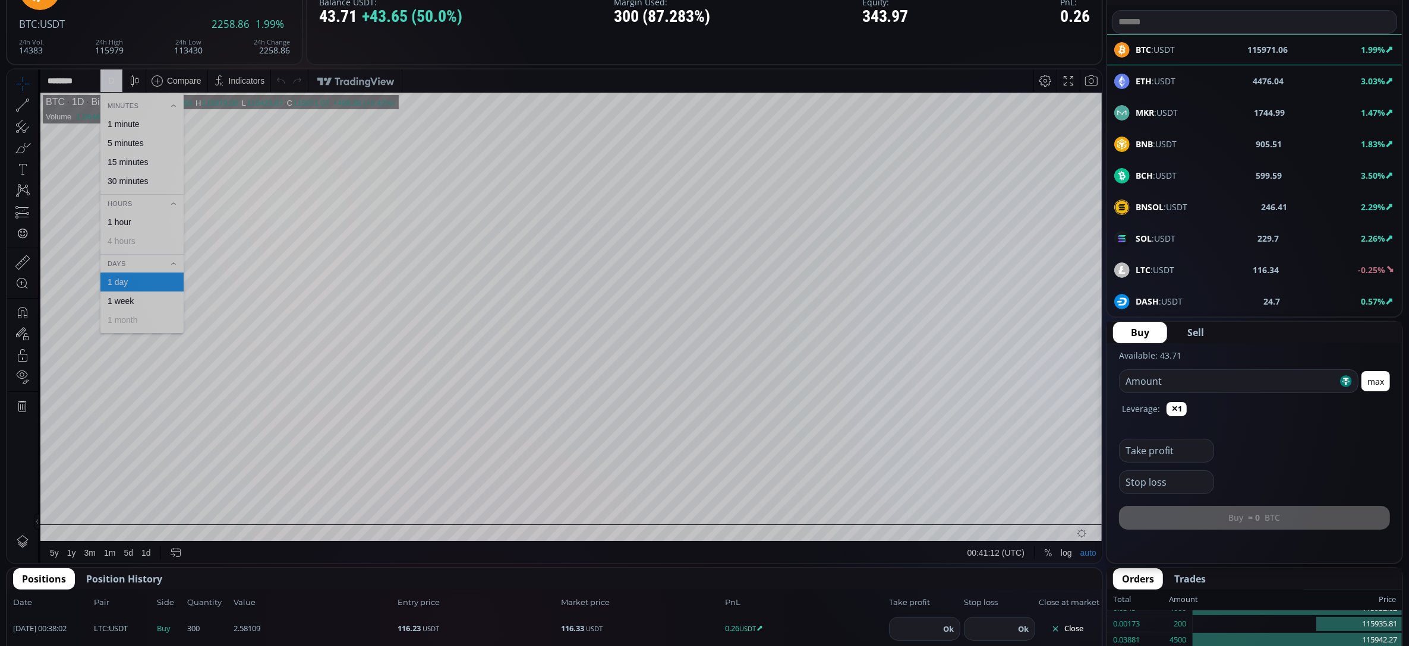
click at [147, 143] on div "5 minutes" at bounding box center [141, 143] width 72 height 10
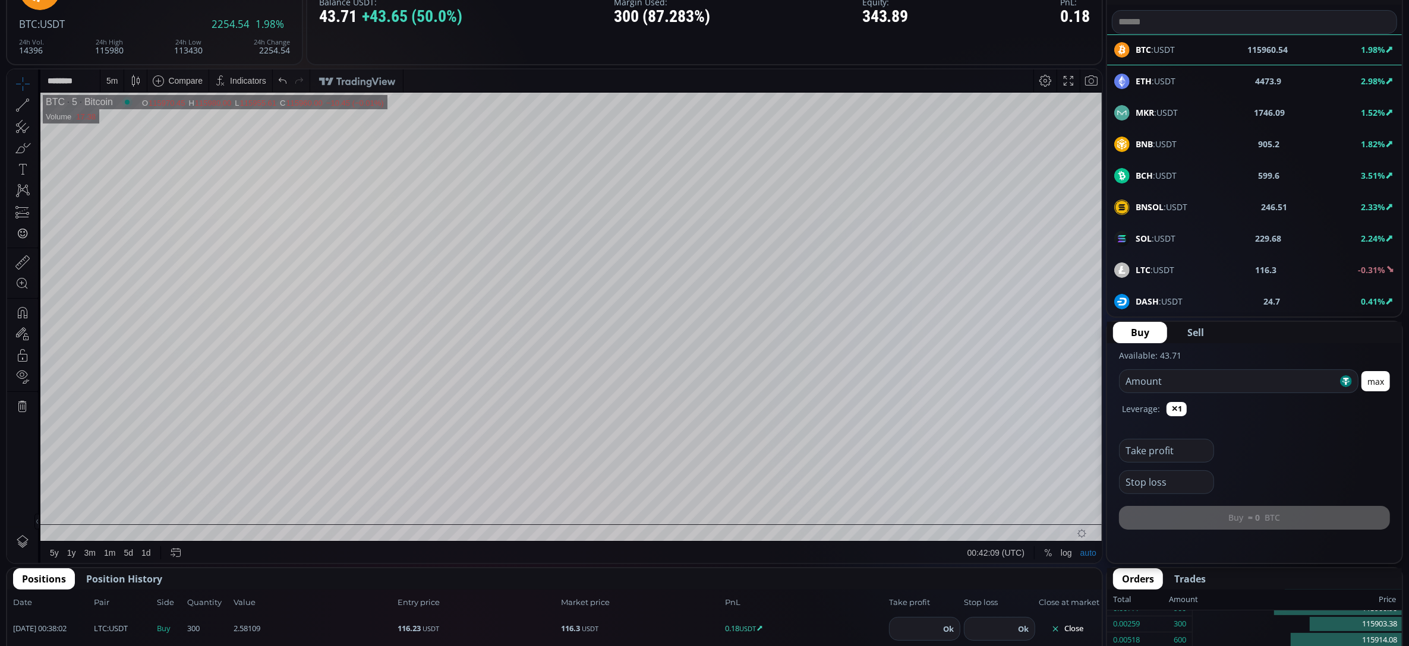
click at [104, 81] on div "5 m" at bounding box center [111, 80] width 23 height 23
click at [134, 124] on div "1 minute" at bounding box center [124, 124] width 32 height 10
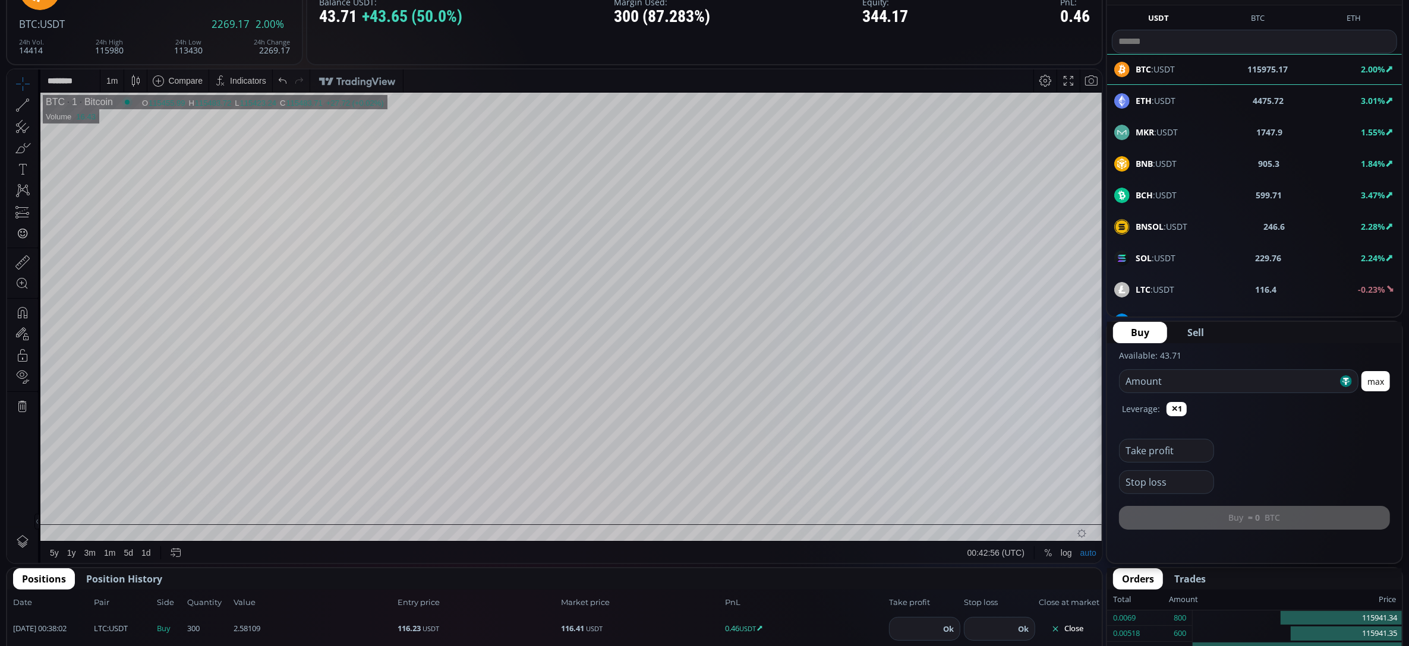
scroll to position [20, 0]
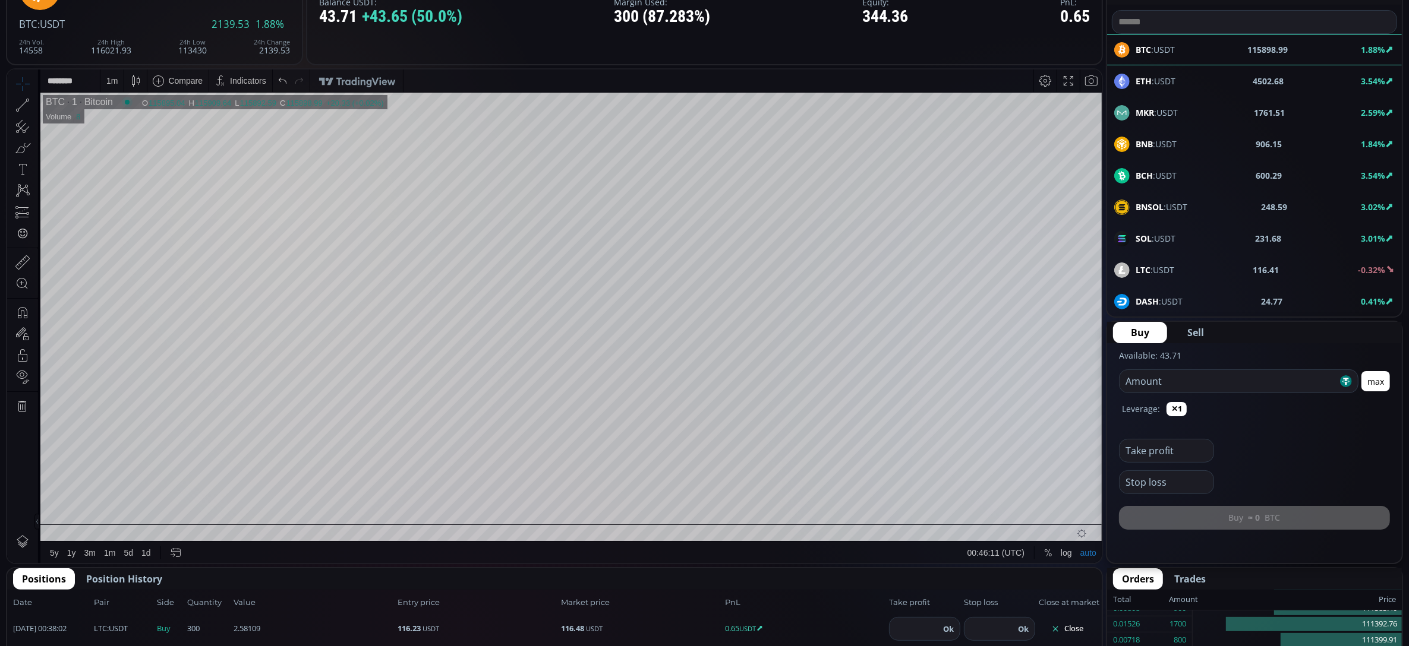
click at [1149, 270] on b "LTC" at bounding box center [1142, 269] width 15 height 11
click at [110, 86] on div "D" at bounding box center [111, 80] width 10 height 23
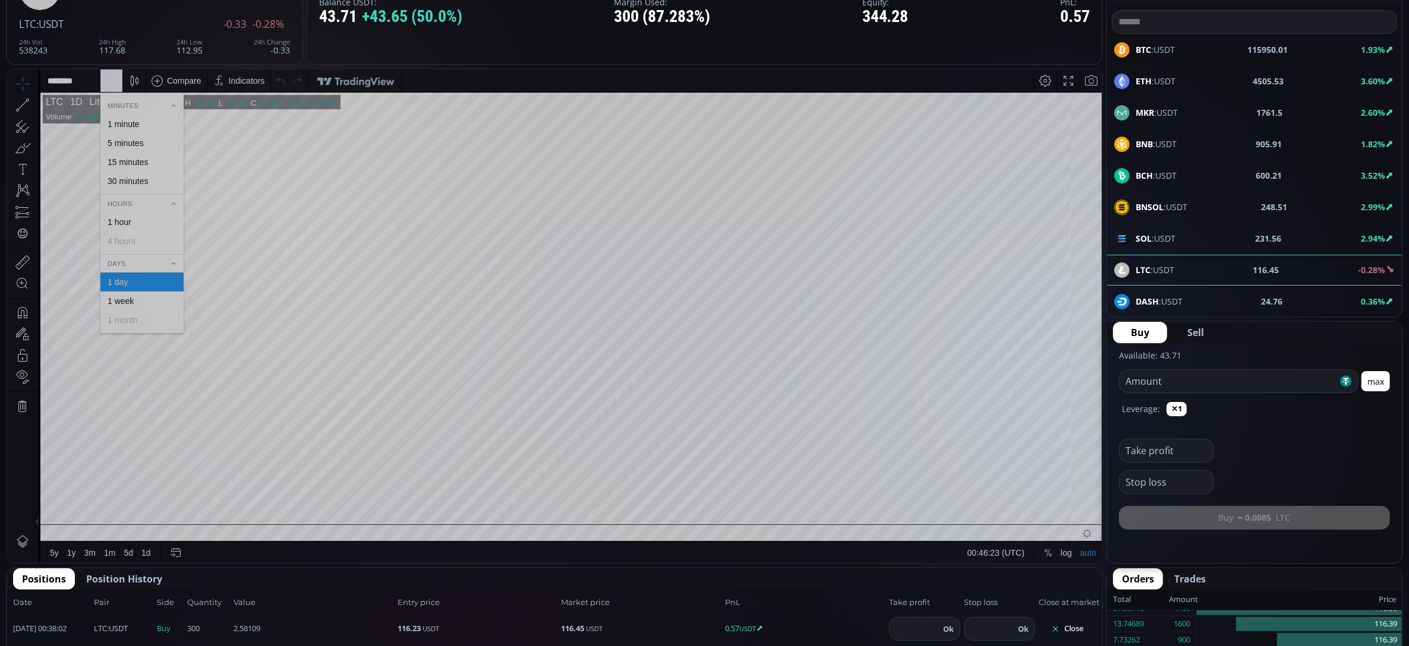
click at [131, 121] on div "1 minute" at bounding box center [124, 124] width 32 height 10
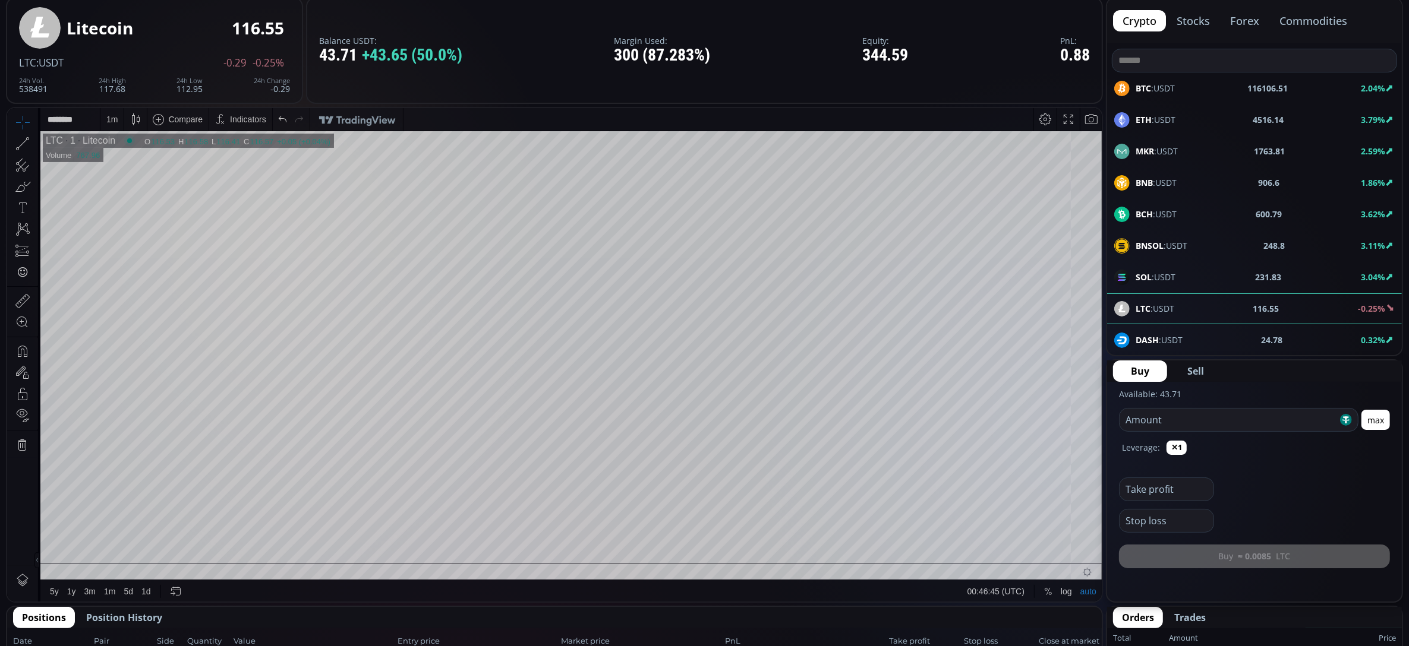
scroll to position [70, 0]
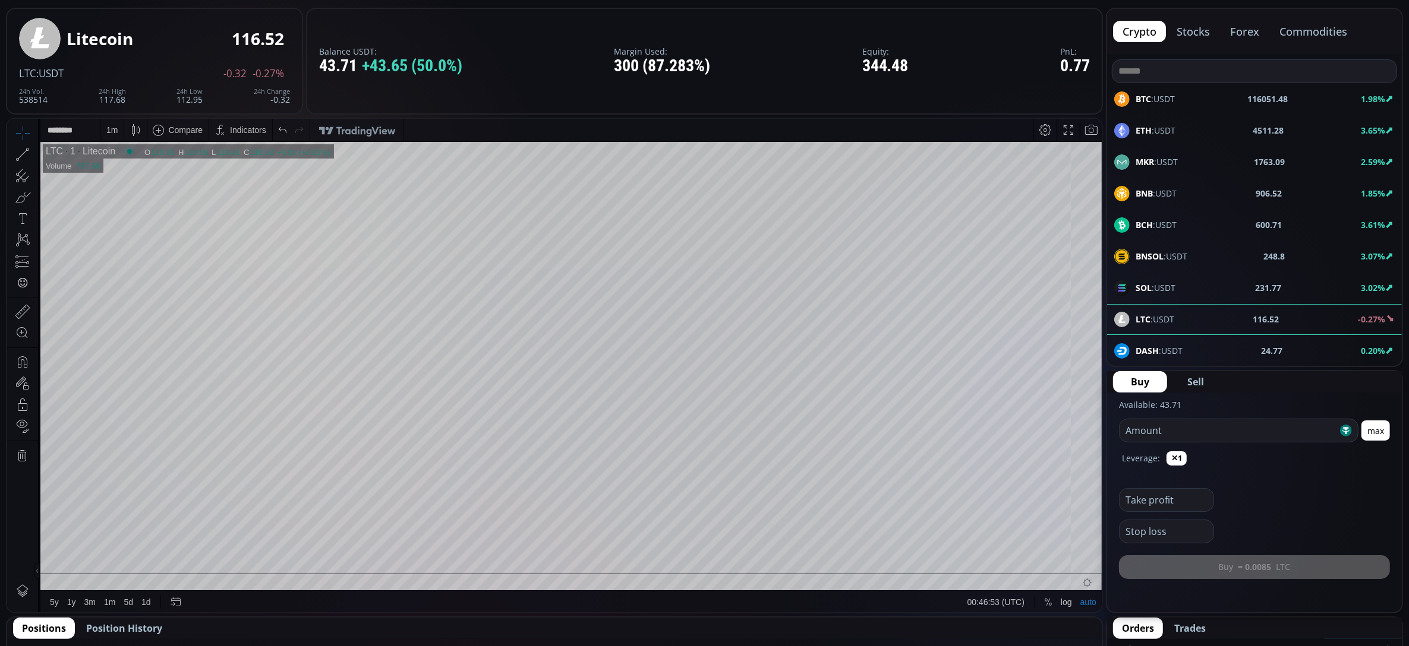
click at [118, 132] on div "1 m" at bounding box center [111, 129] width 23 height 23
click at [132, 193] on div "5 minutes" at bounding box center [126, 192] width 36 height 10
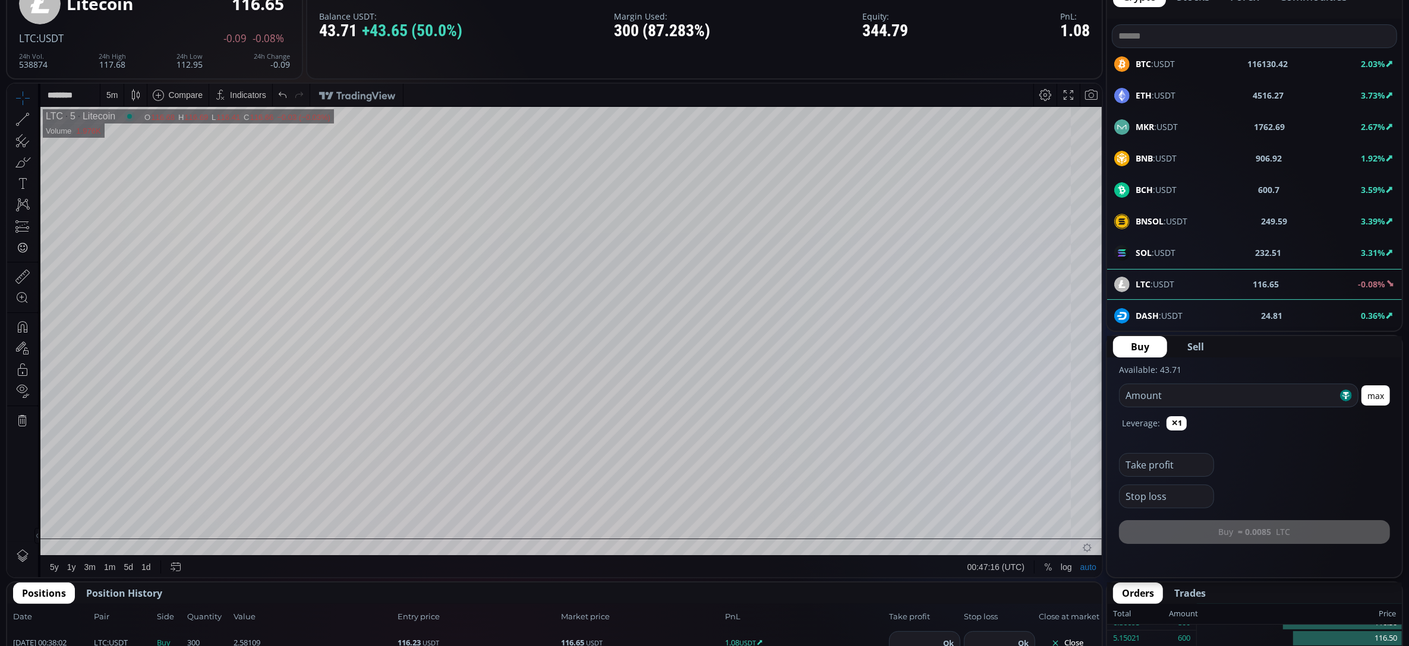
scroll to position [113, 0]
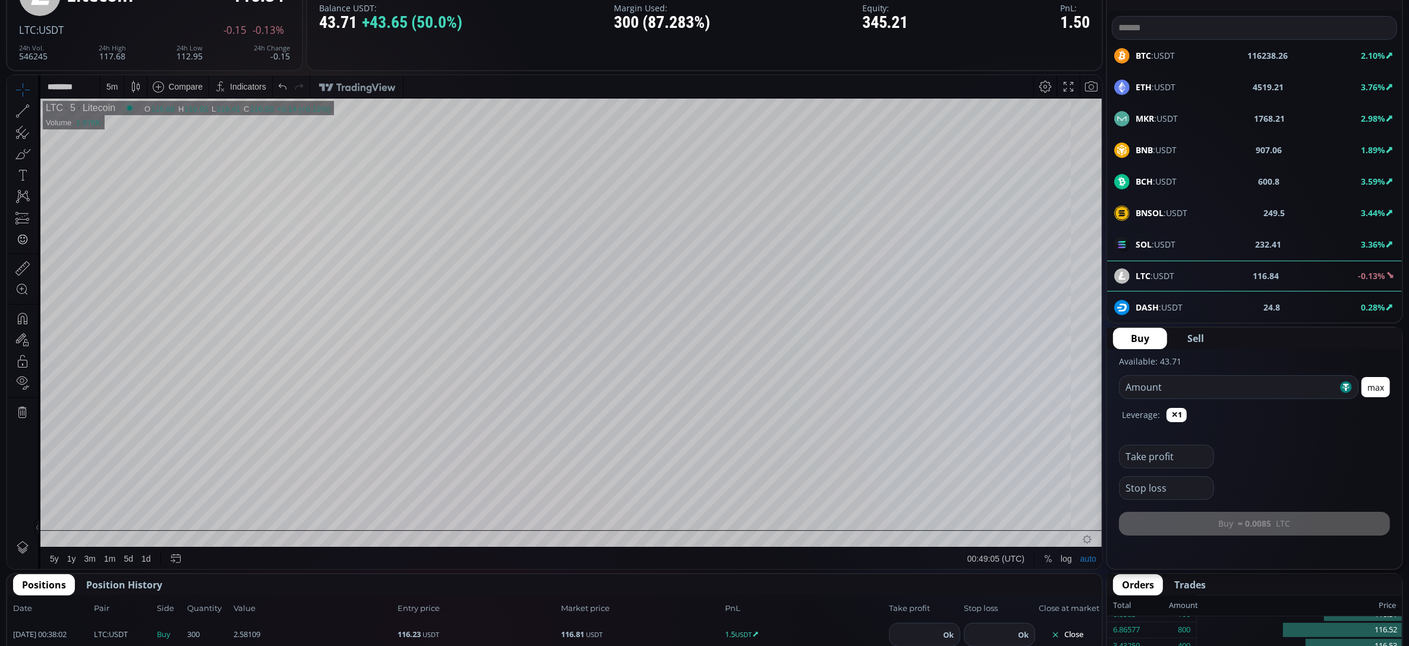
click at [116, 90] on div "5 m" at bounding box center [111, 86] width 11 height 10
click at [126, 127] on div "1 minute" at bounding box center [124, 130] width 32 height 10
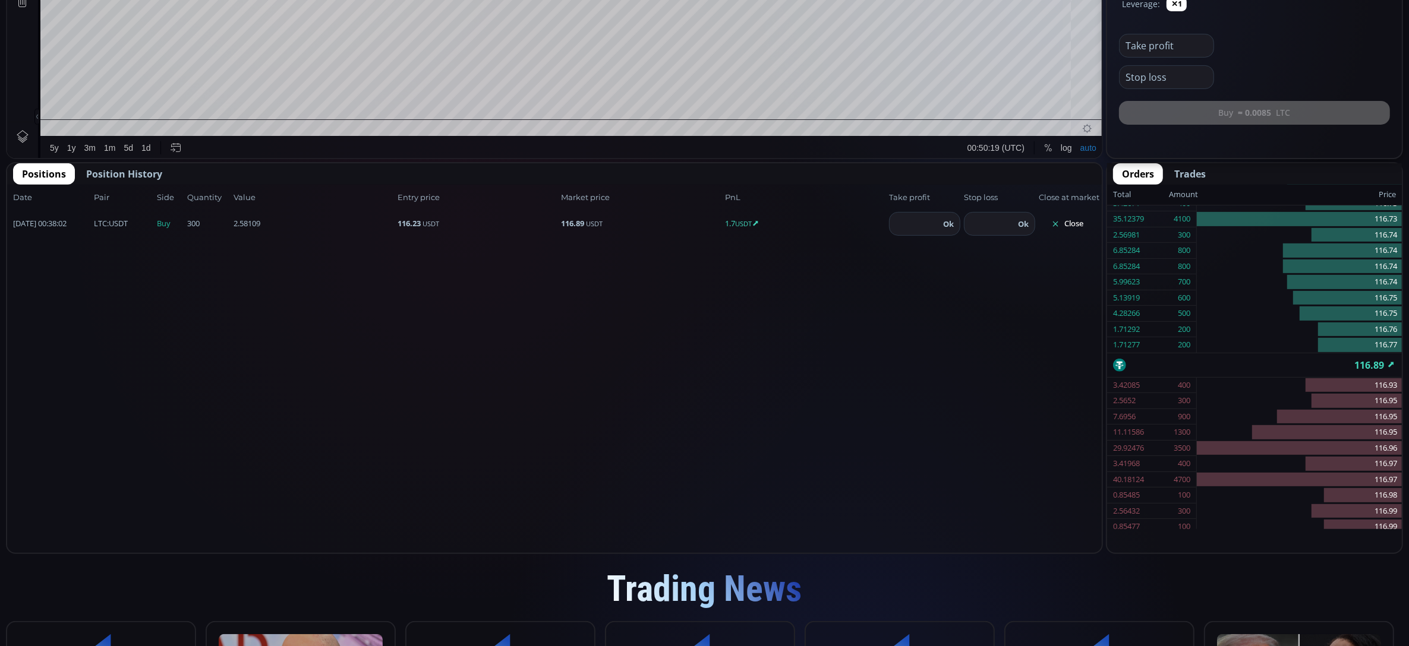
scroll to position [526, 0]
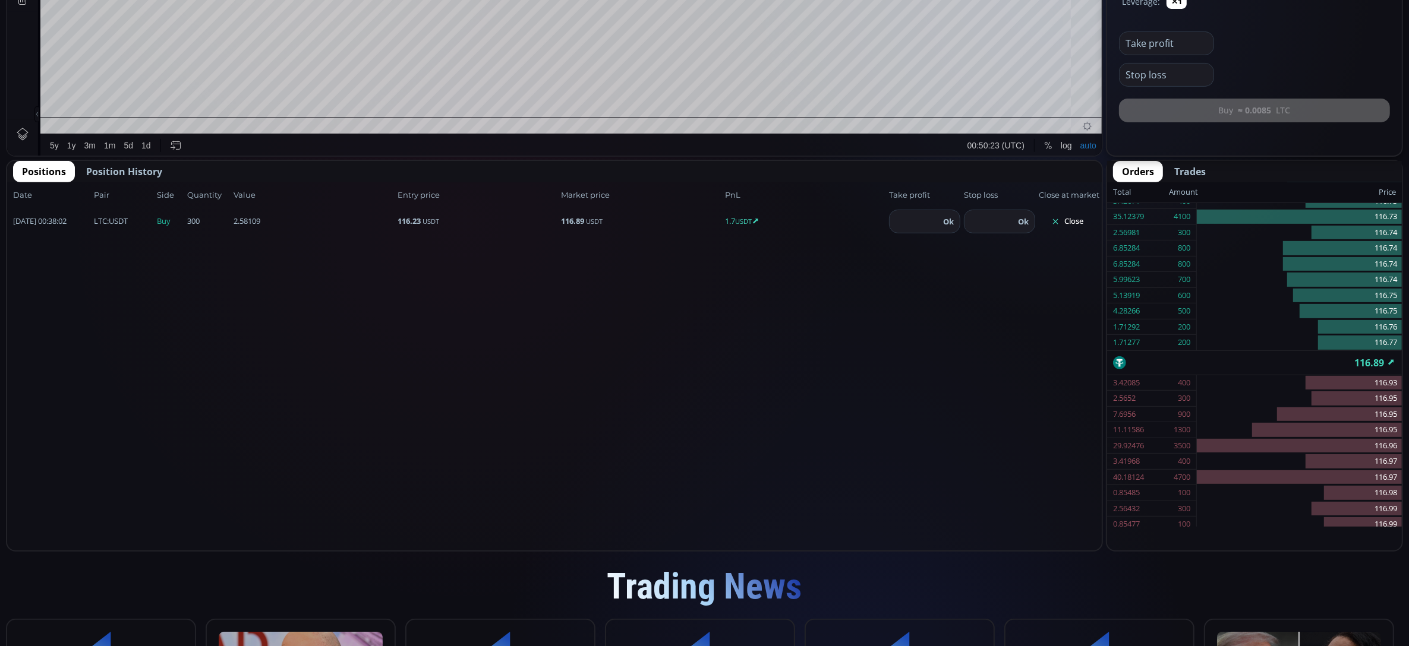
click at [127, 171] on span "Position History" at bounding box center [124, 172] width 76 height 14
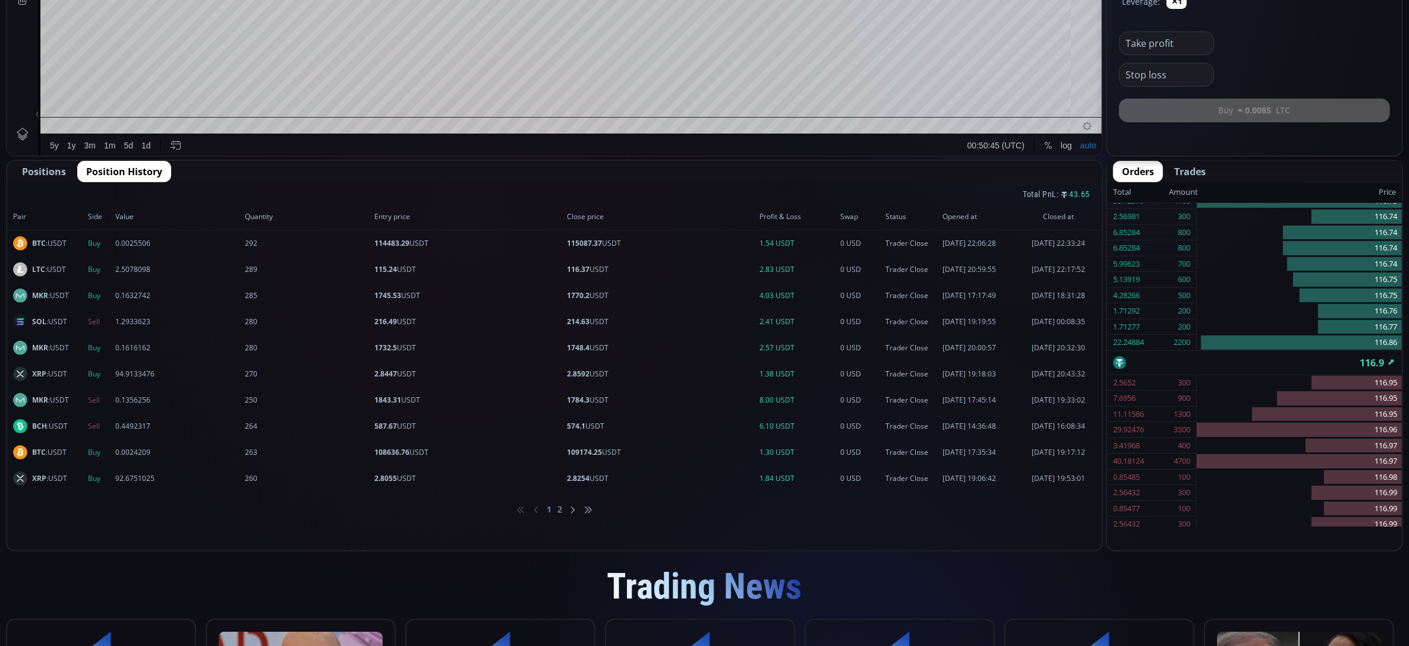
click at [59, 169] on span "Positions" at bounding box center [44, 172] width 44 height 14
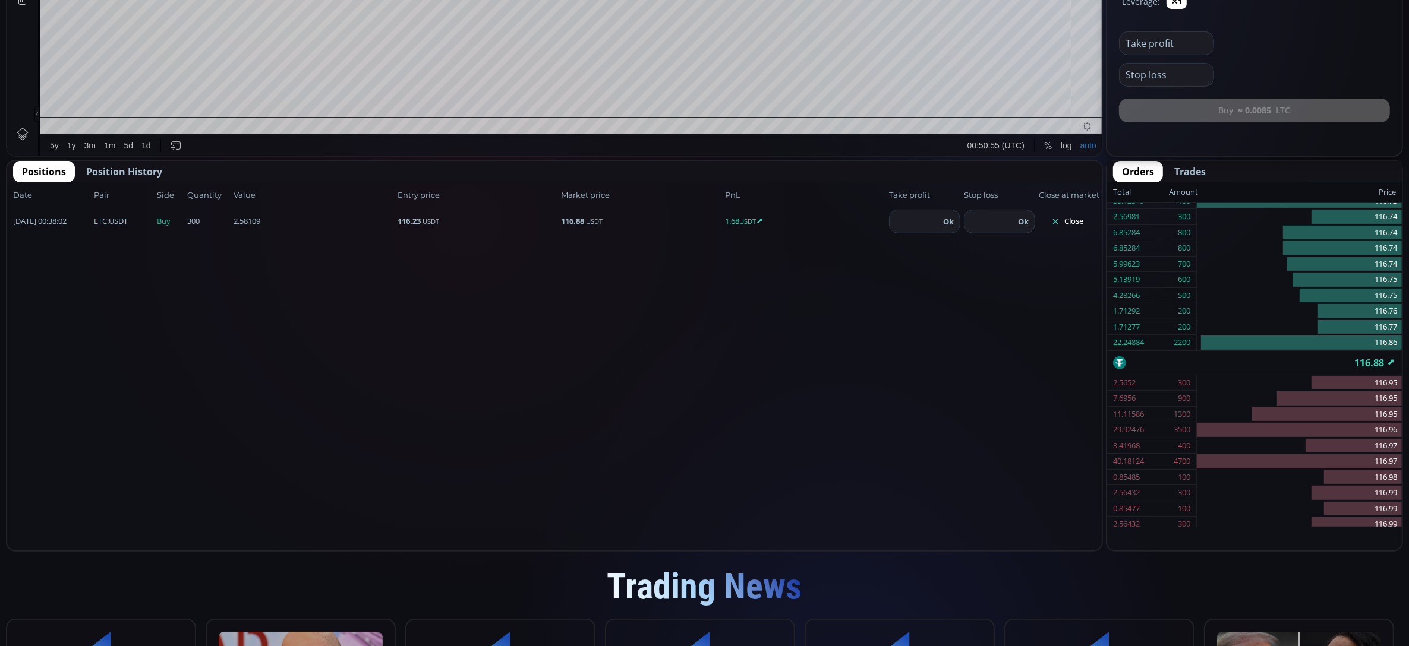
click at [1065, 219] on button "Close" at bounding box center [1067, 221] width 57 height 19
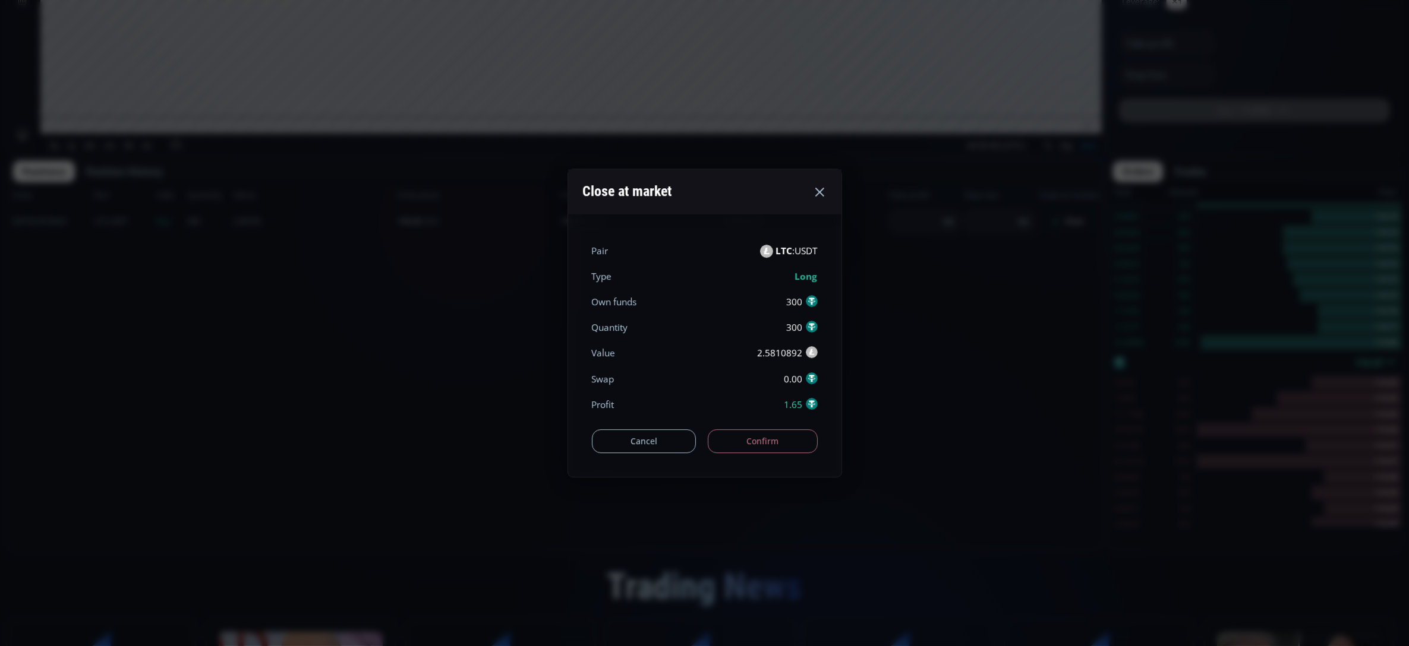
click at [781, 434] on button "Confirm" at bounding box center [763, 442] width 110 height 24
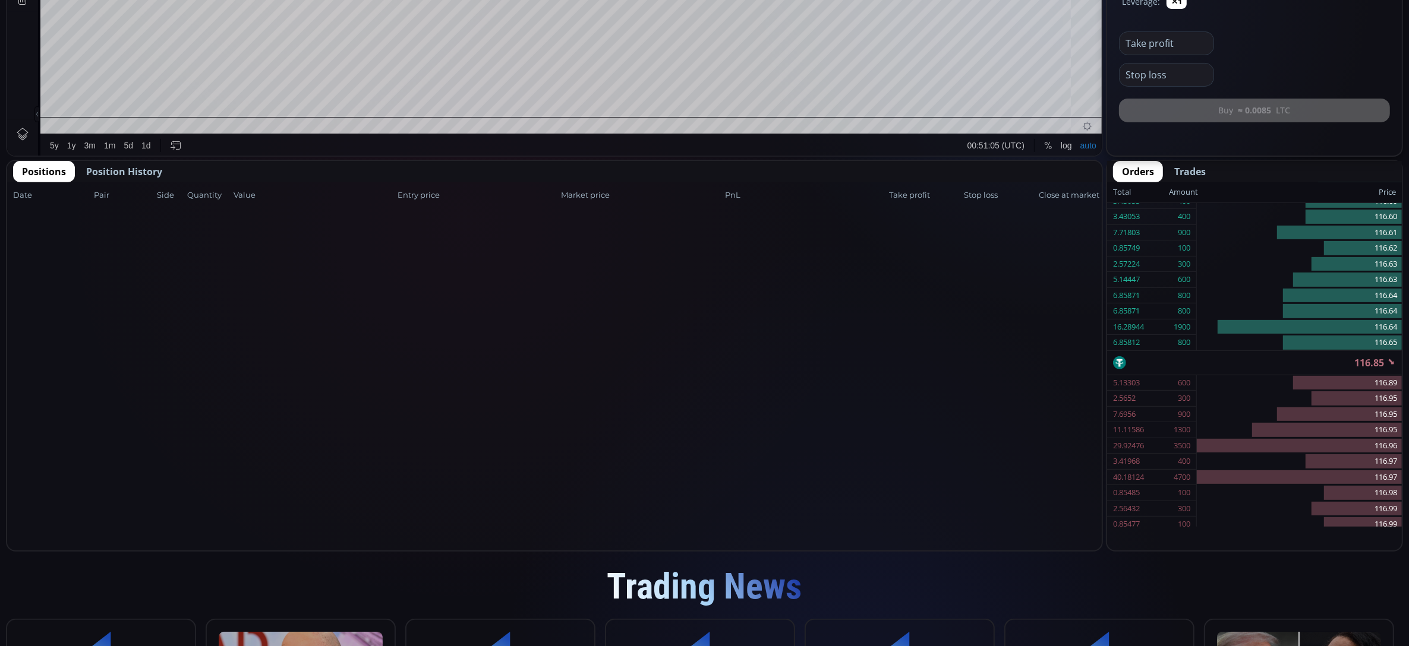
click at [125, 170] on span "Position History" at bounding box center [124, 172] width 76 height 14
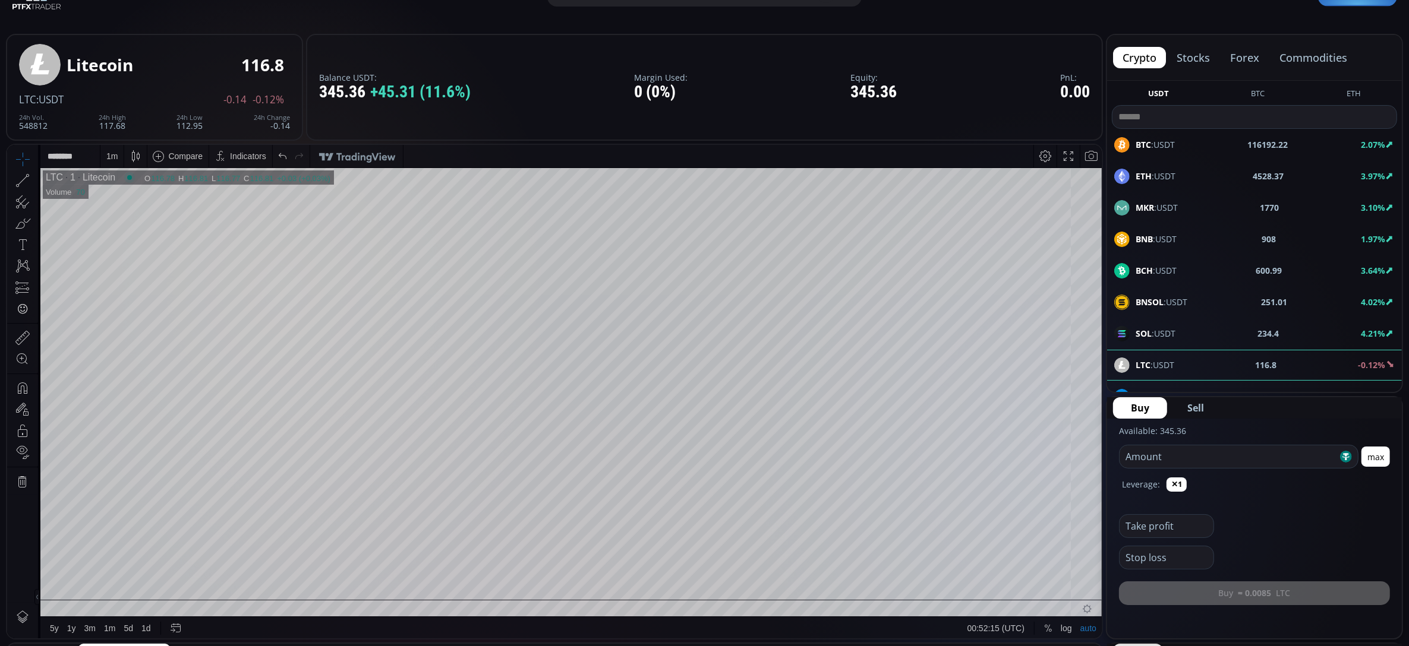
scroll to position [0, 0]
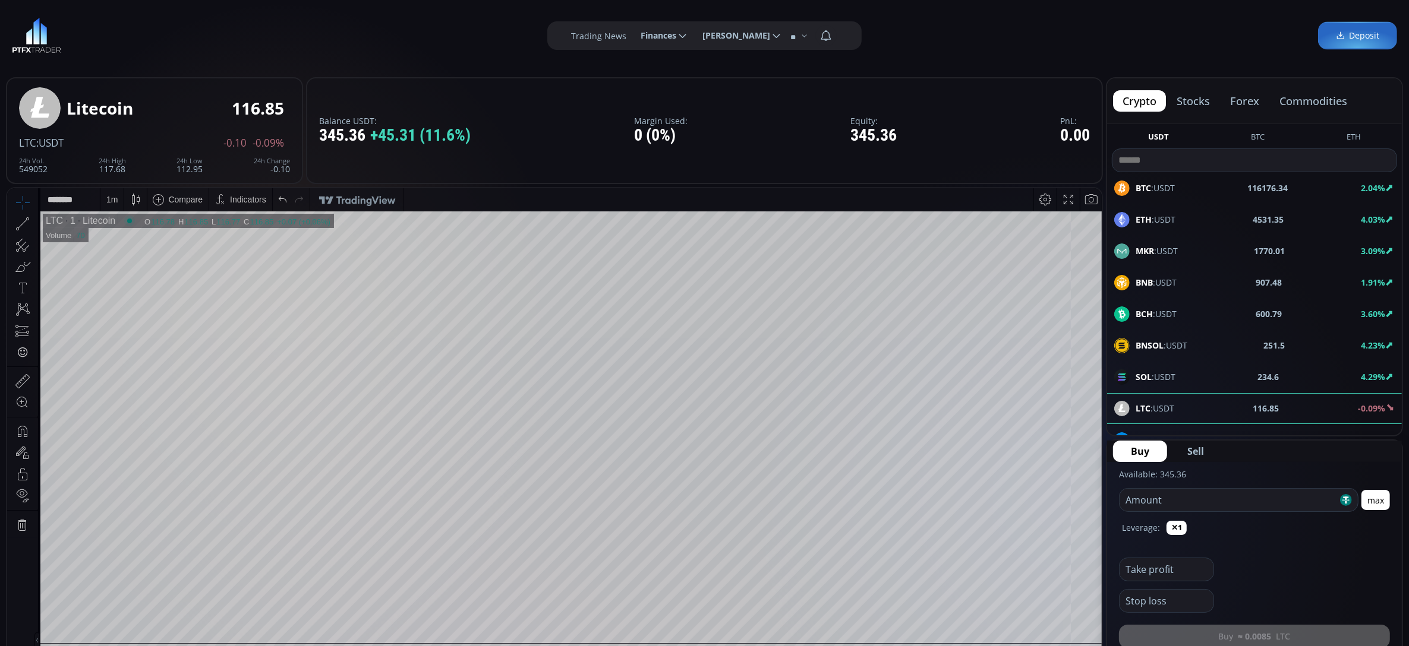
click at [249, 200] on div "Indicators" at bounding box center [248, 199] width 36 height 10
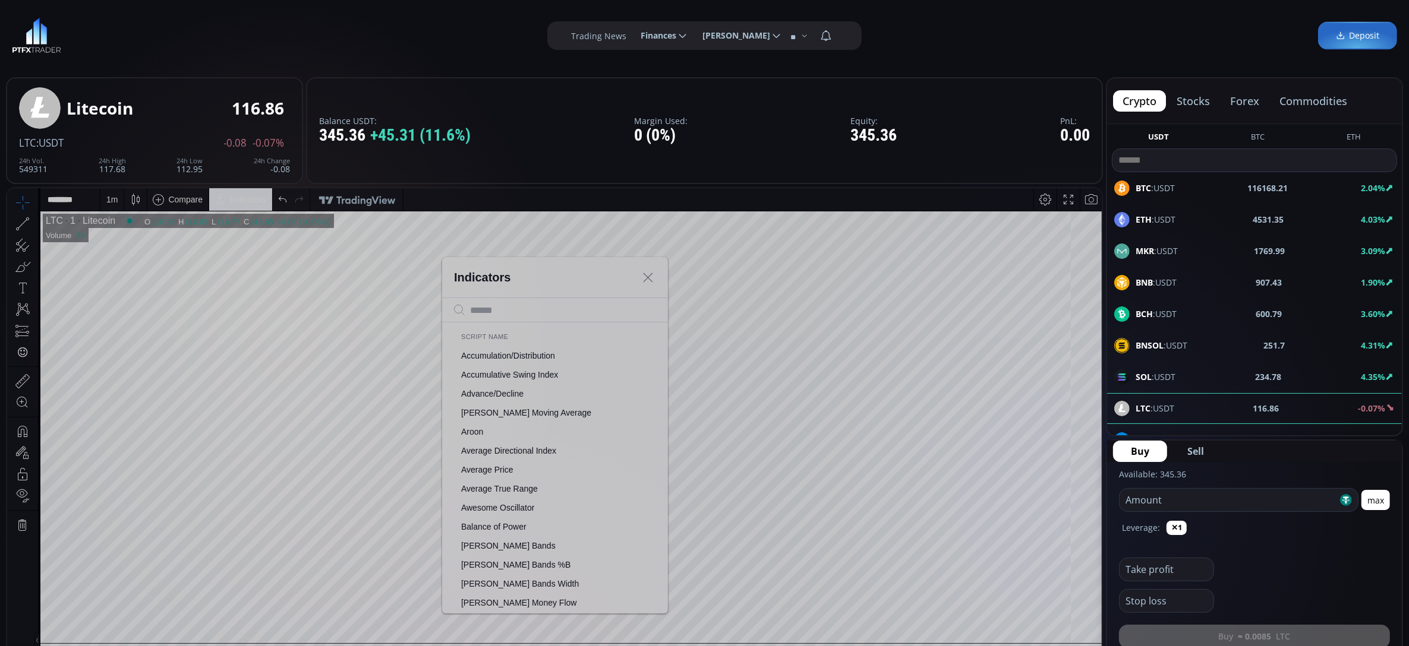
click at [400, 56] on div "**********" at bounding box center [704, 35] width 1409 height 71
click at [647, 275] on icon at bounding box center [648, 277] width 10 height 10
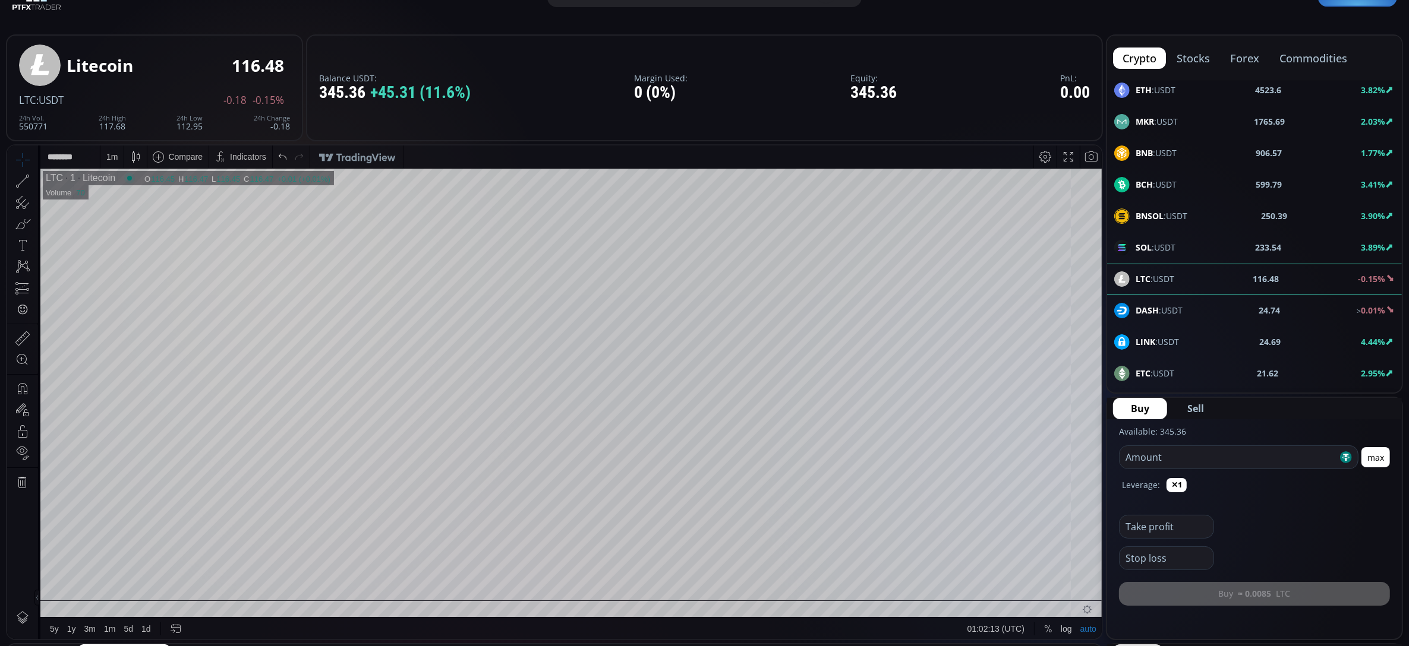
scroll to position [96, 0]
